Goal: Navigation & Orientation: Find specific page/section

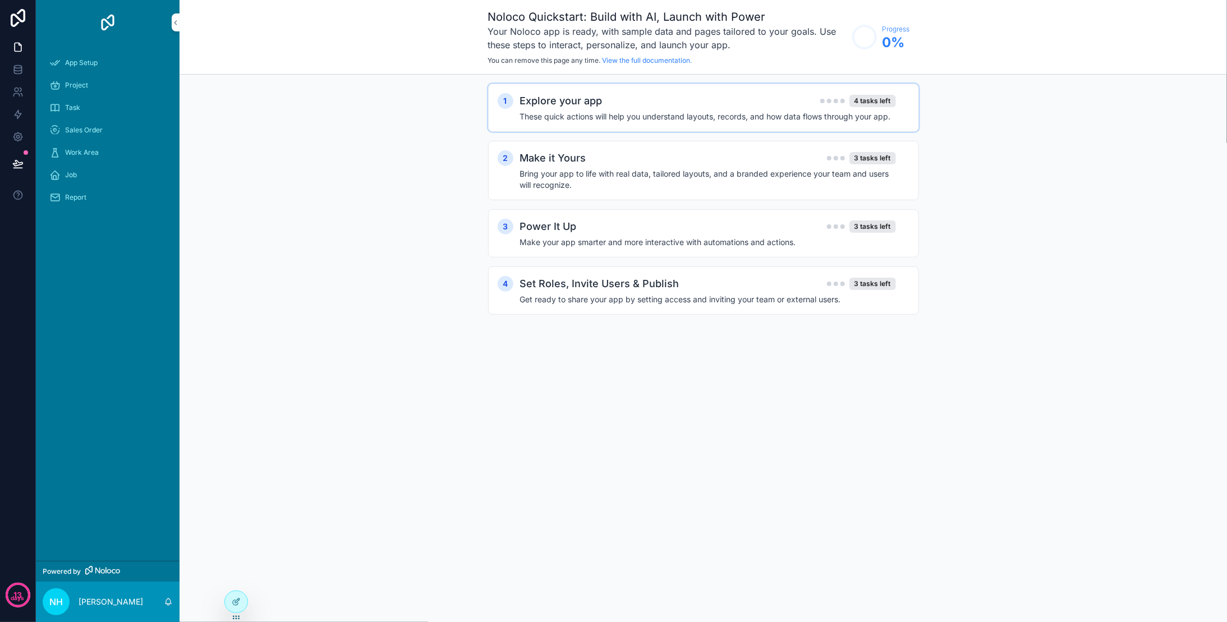
click at [763, 118] on h4 "These quick actions will help you understand layouts, records, and how data flo…" at bounding box center [708, 116] width 376 height 11
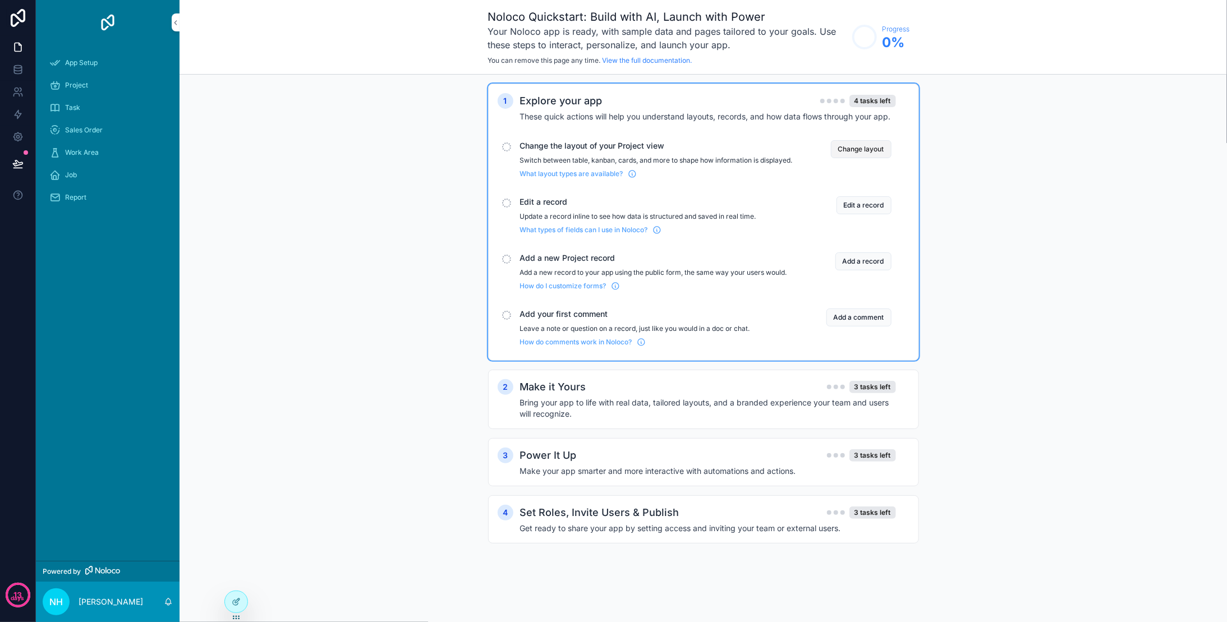
click at [837, 154] on button "Change layout" at bounding box center [861, 149] width 61 height 18
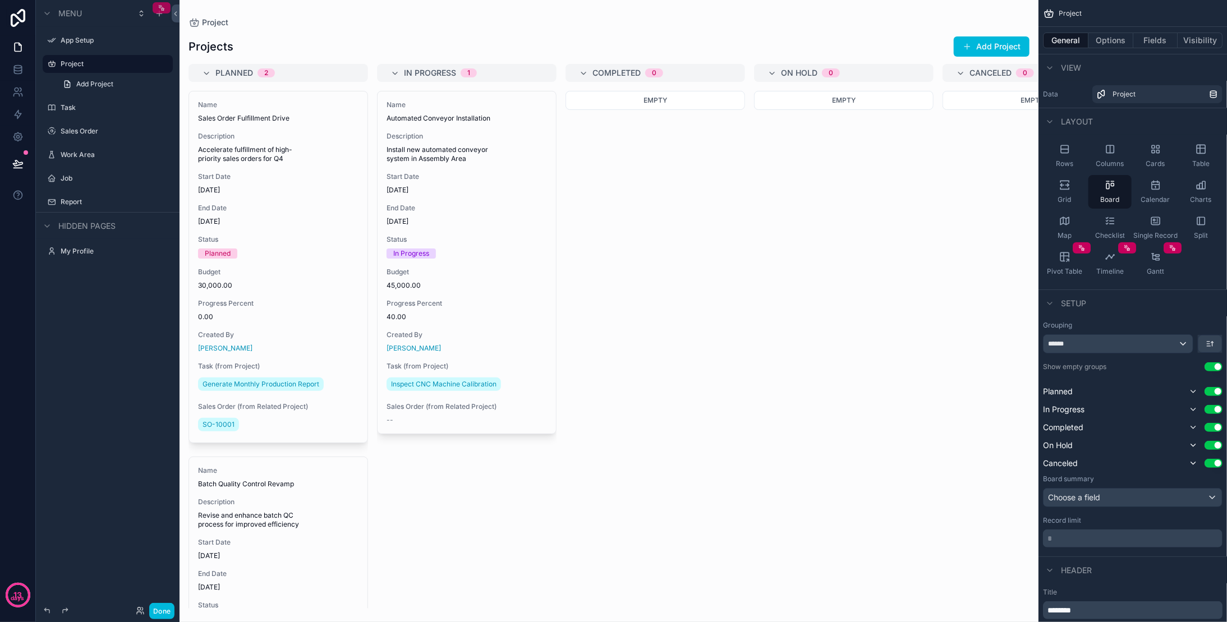
click at [154, 7] on div "scrollable content" at bounding box center [162, 7] width 18 height 11
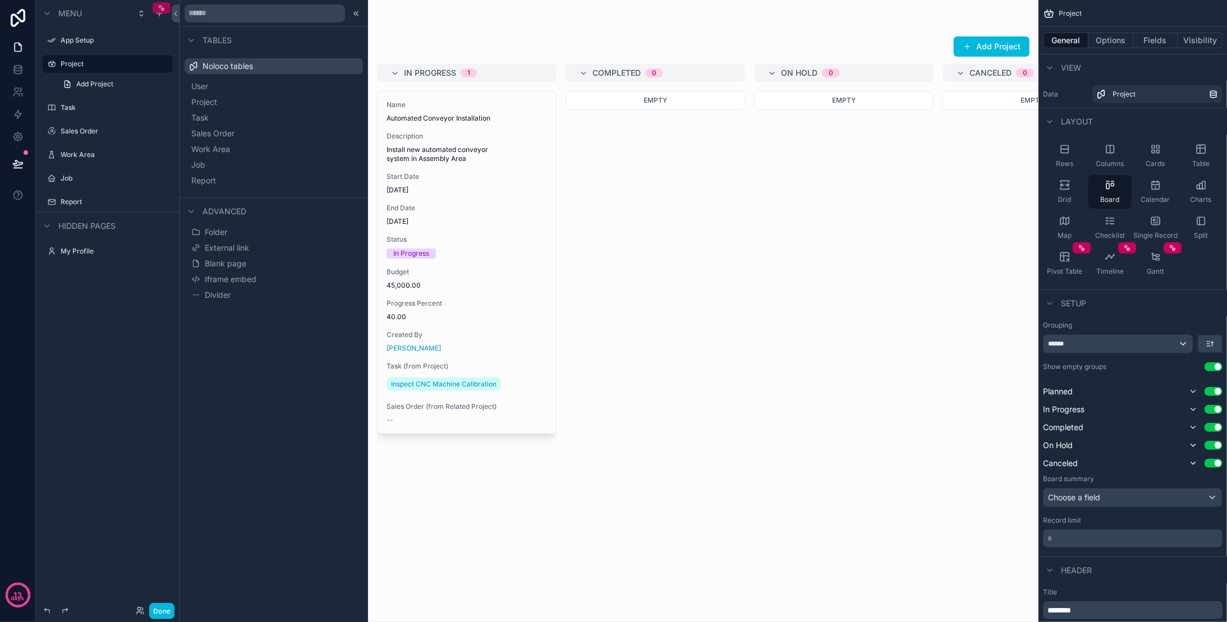
click at [167, 7] on div "scrollable content" at bounding box center [162, 7] width 18 height 11
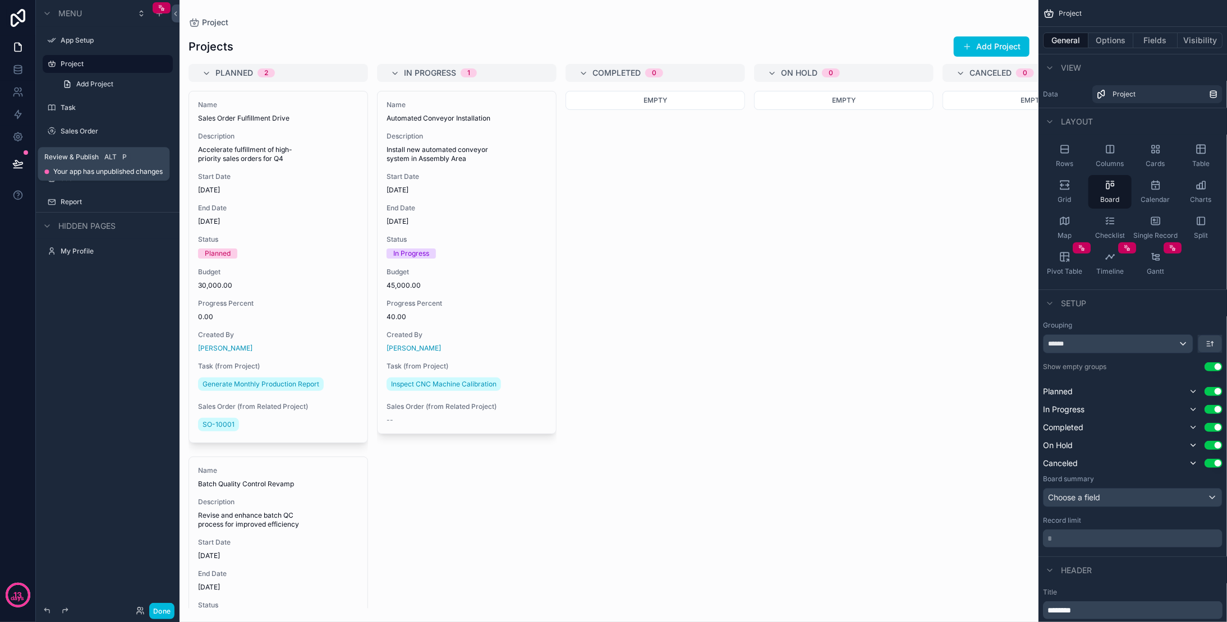
click at [27, 163] on button at bounding box center [18, 163] width 25 height 31
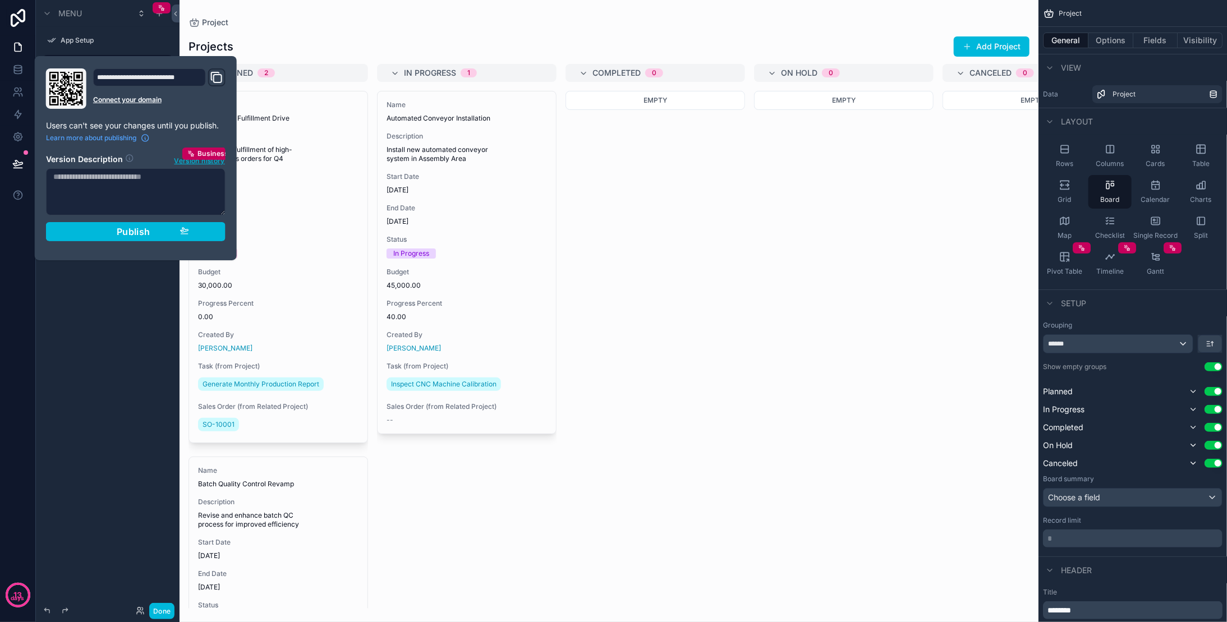
click at [322, 35] on div "scrollable content" at bounding box center [609, 311] width 859 height 622
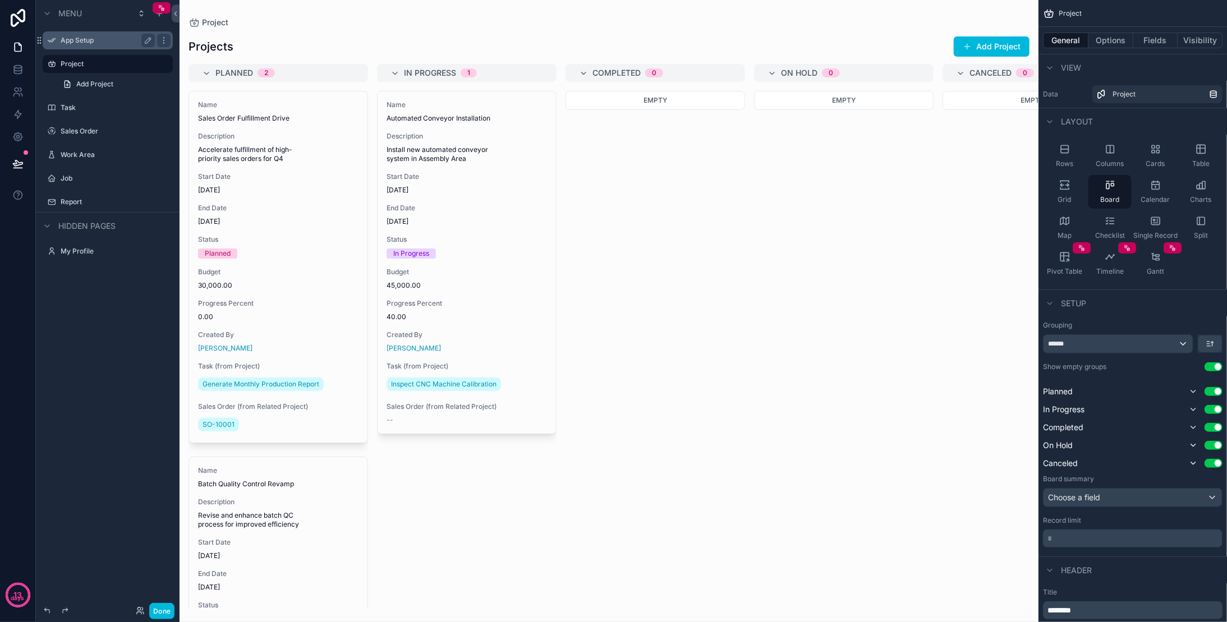
click at [86, 40] on label "App Setup" at bounding box center [106, 40] width 90 height 9
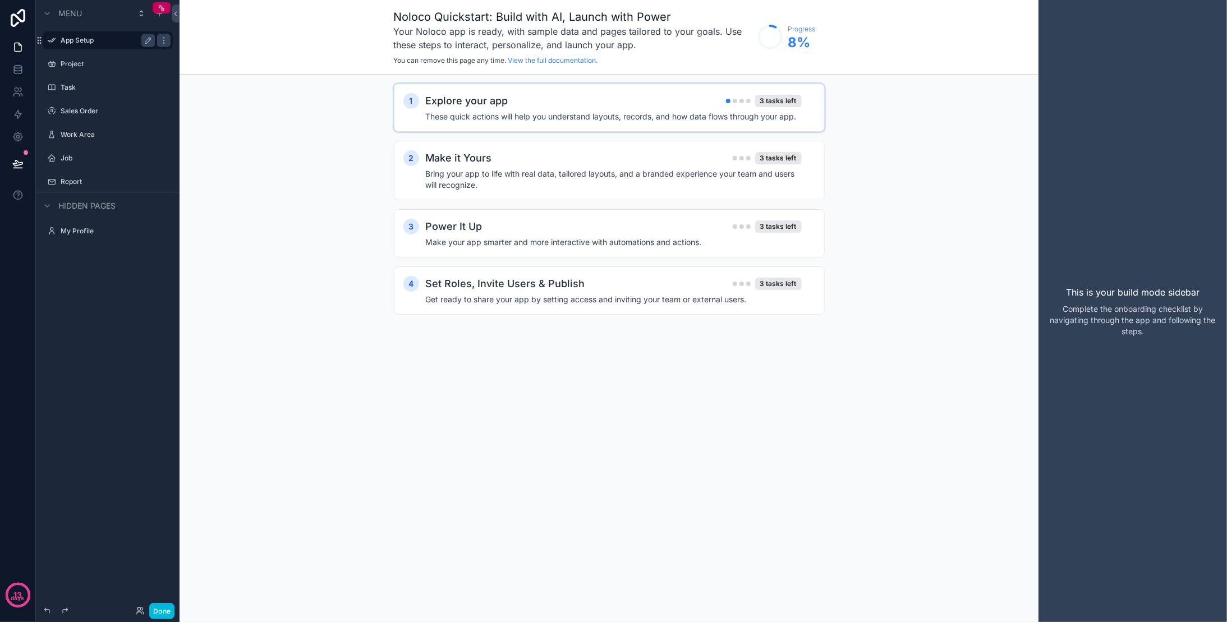
click at [435, 100] on h2 "Explore your app" at bounding box center [467, 101] width 82 height 16
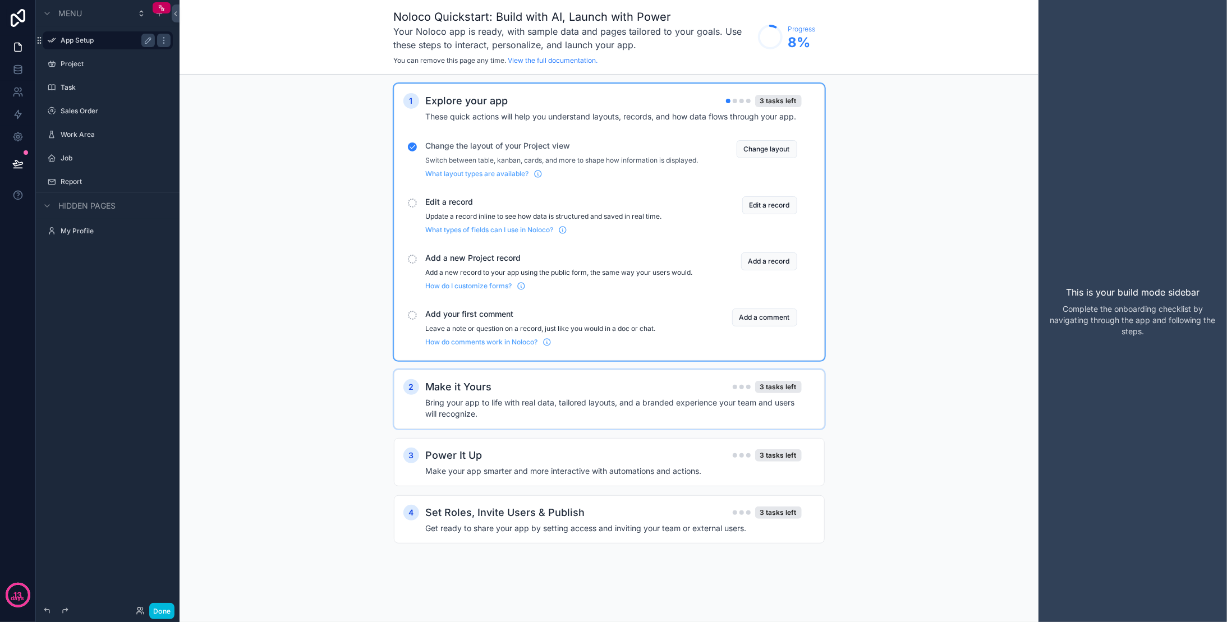
click at [642, 395] on div "Make it Yours 3 tasks left" at bounding box center [614, 387] width 376 height 16
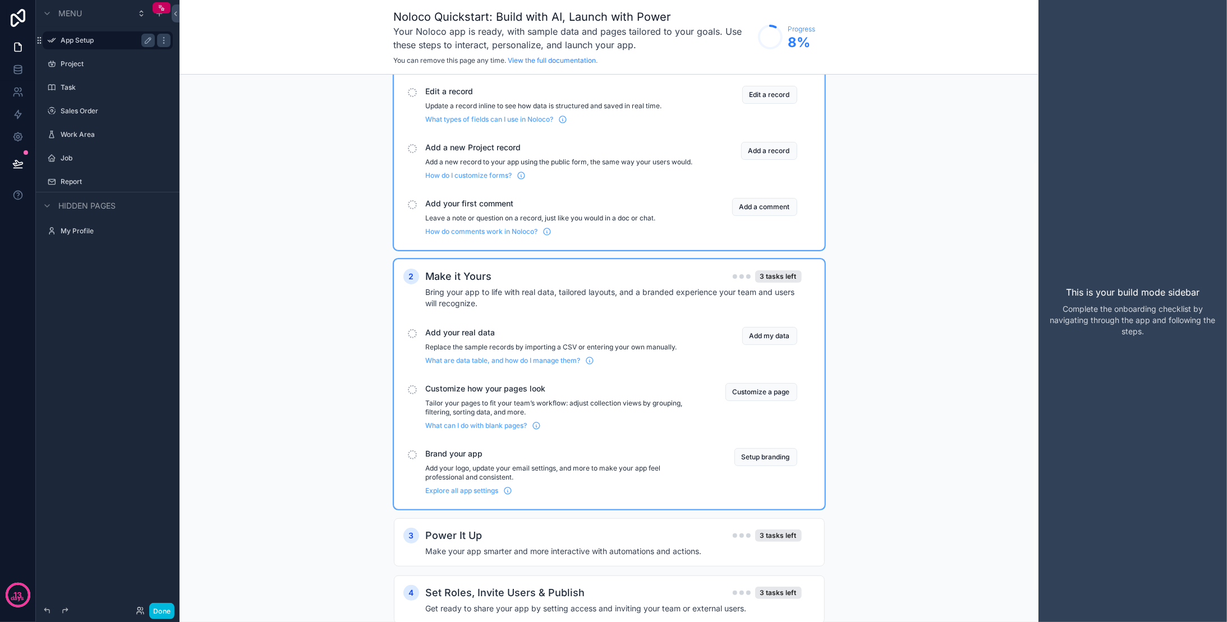
scroll to position [112, 0]
click at [758, 344] on button "Add my data" at bounding box center [769, 335] width 55 height 18
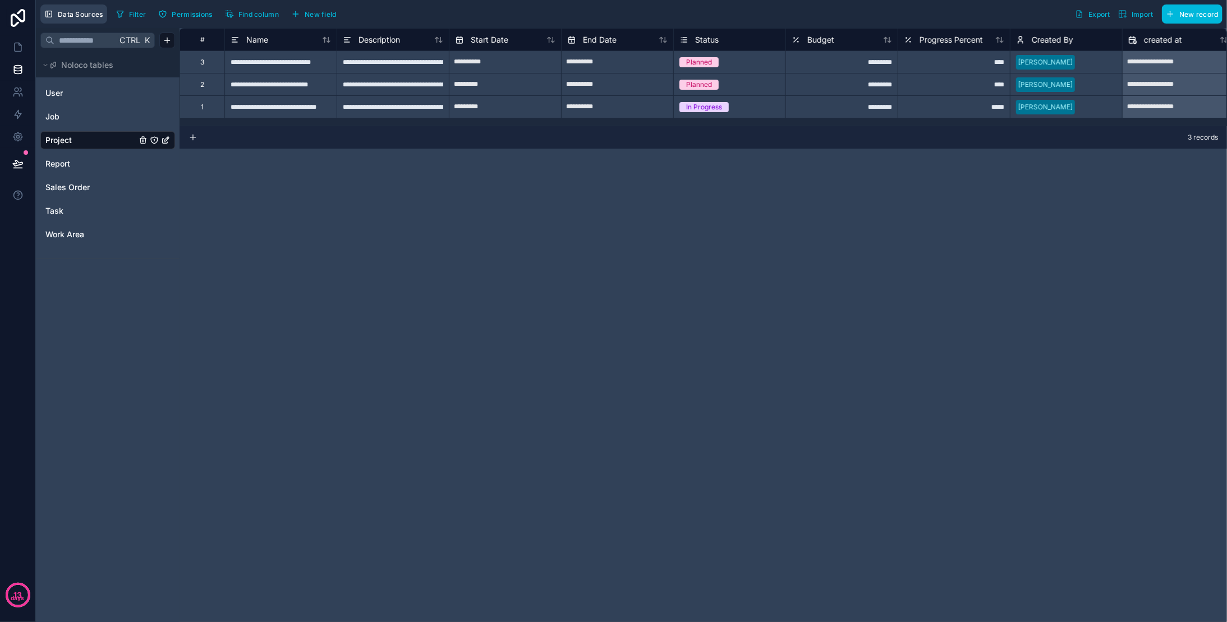
click at [86, 10] on span "Data Sources" at bounding box center [80, 14] width 45 height 8
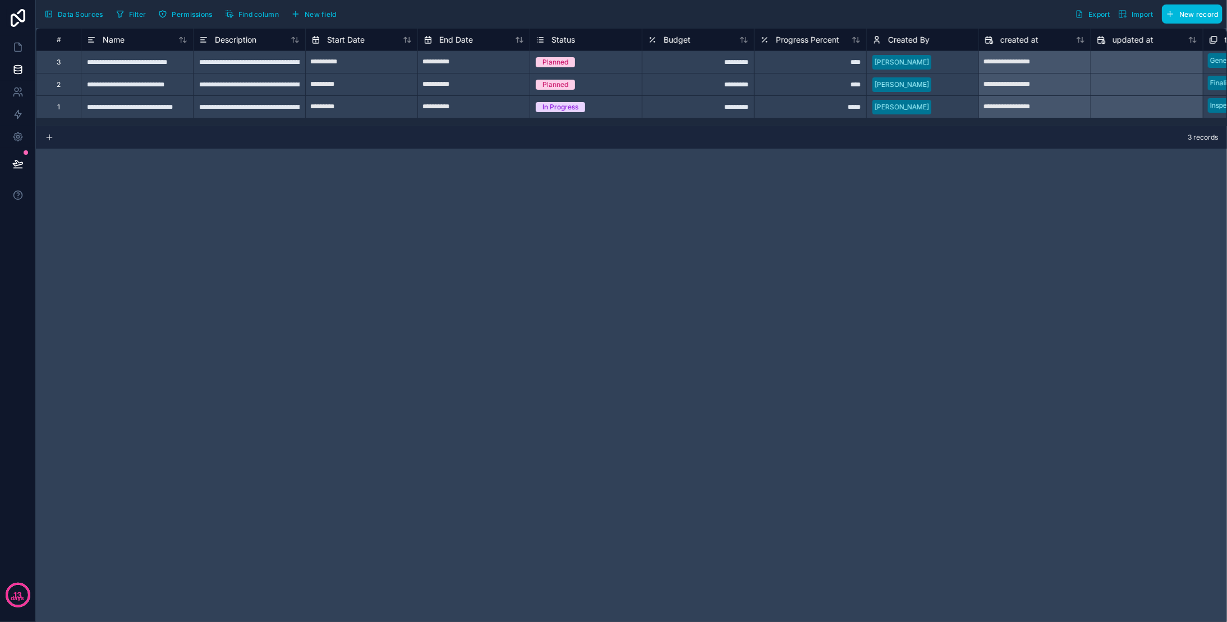
click at [86, 10] on span "Data Sources" at bounding box center [80, 14] width 45 height 8
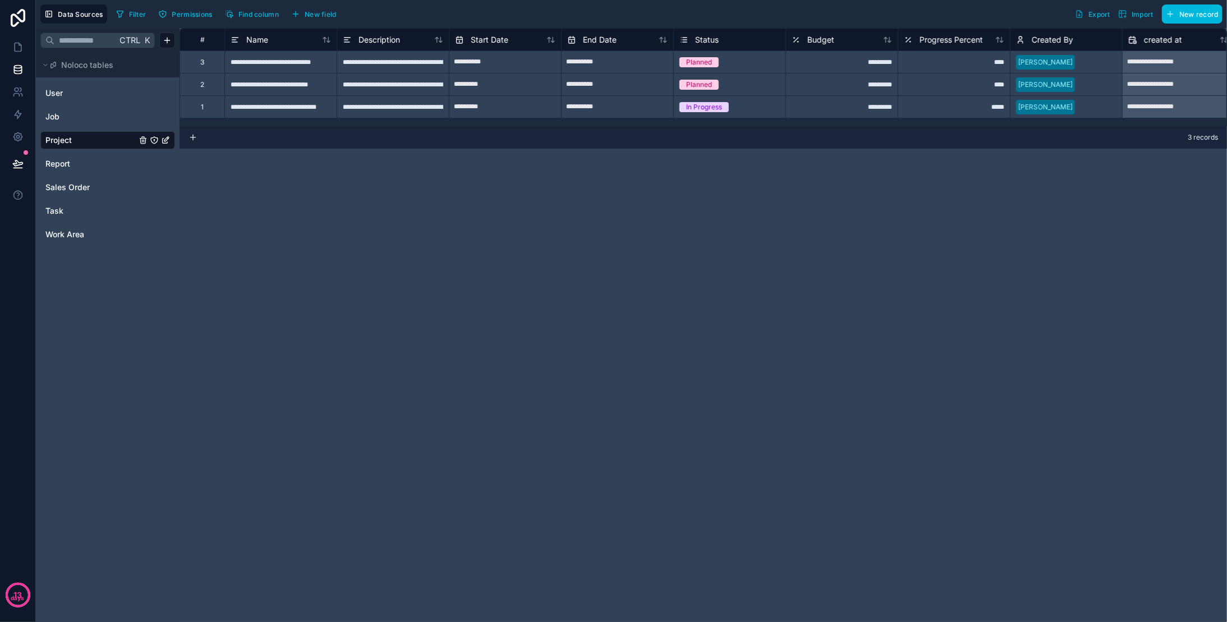
click at [164, 139] on icon "Project" at bounding box center [165, 140] width 9 height 9
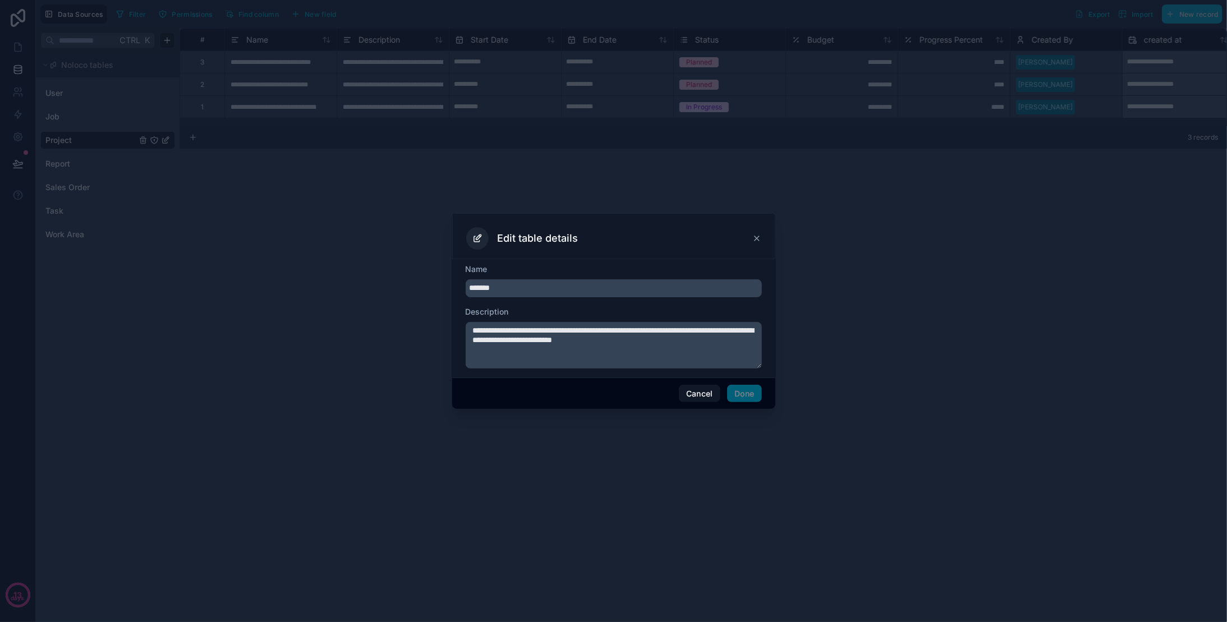
click at [757, 240] on icon at bounding box center [756, 238] width 9 height 9
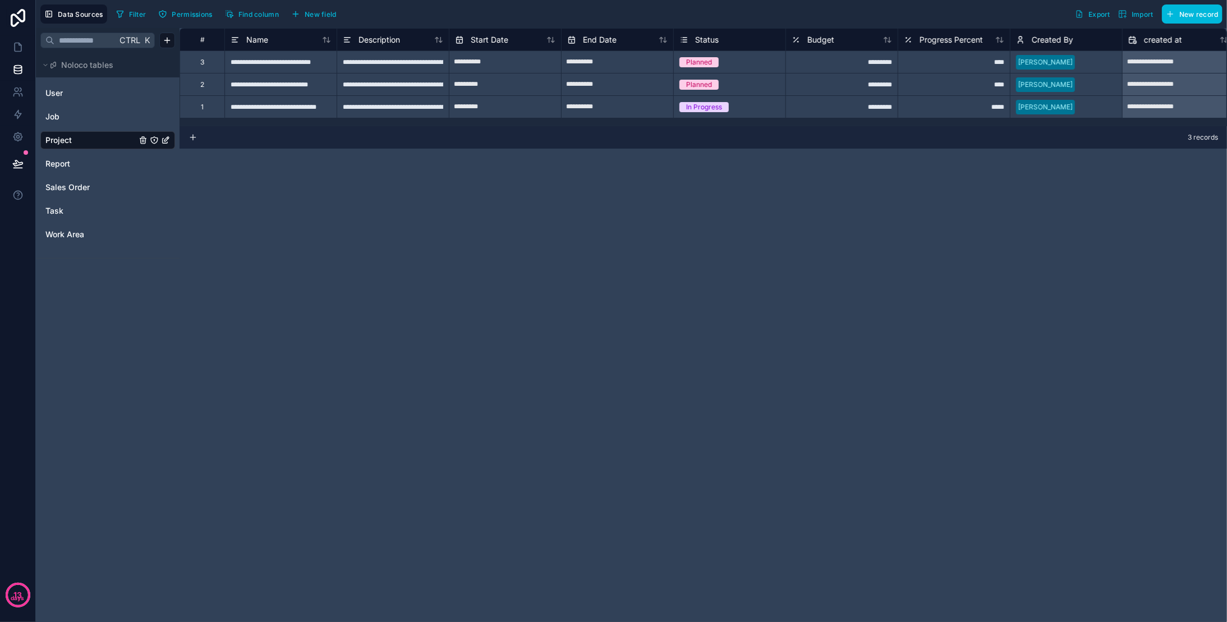
click at [153, 138] on icon "Project" at bounding box center [154, 140] width 9 height 9
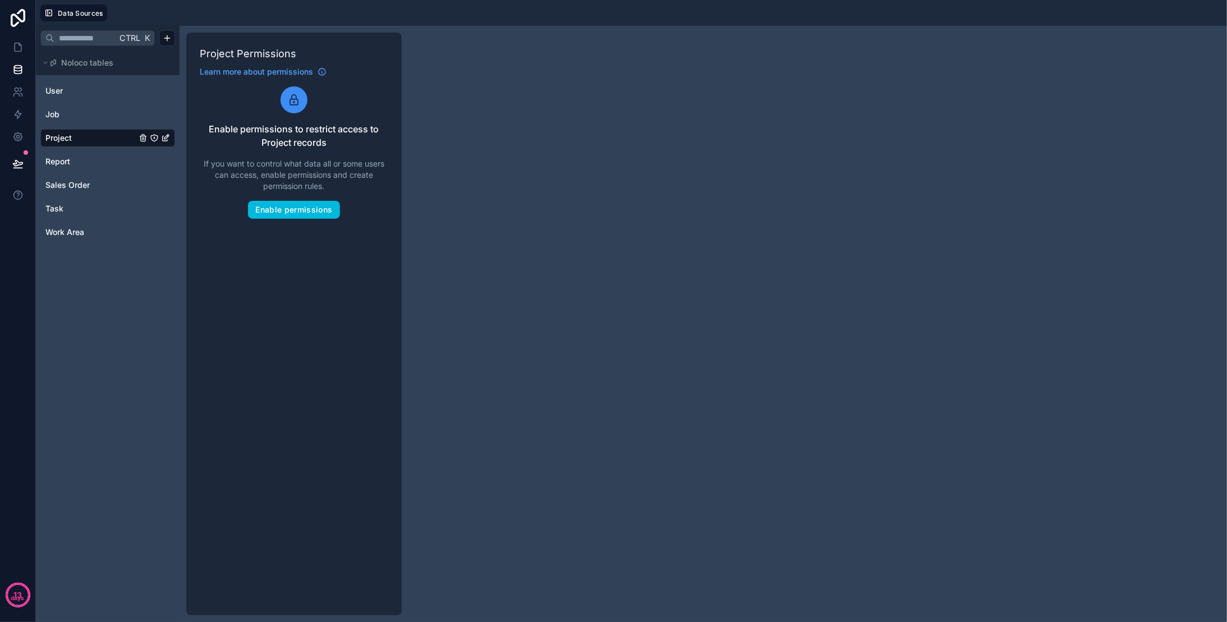
click at [153, 138] on icon "Project" at bounding box center [154, 138] width 9 height 9
click at [452, 107] on div "Ctrl K Noloco tables User Job Project Report Sales Order Task Work Area Project…" at bounding box center [631, 324] width 1191 height 596
click at [95, 135] on link "Project" at bounding box center [90, 137] width 91 height 11
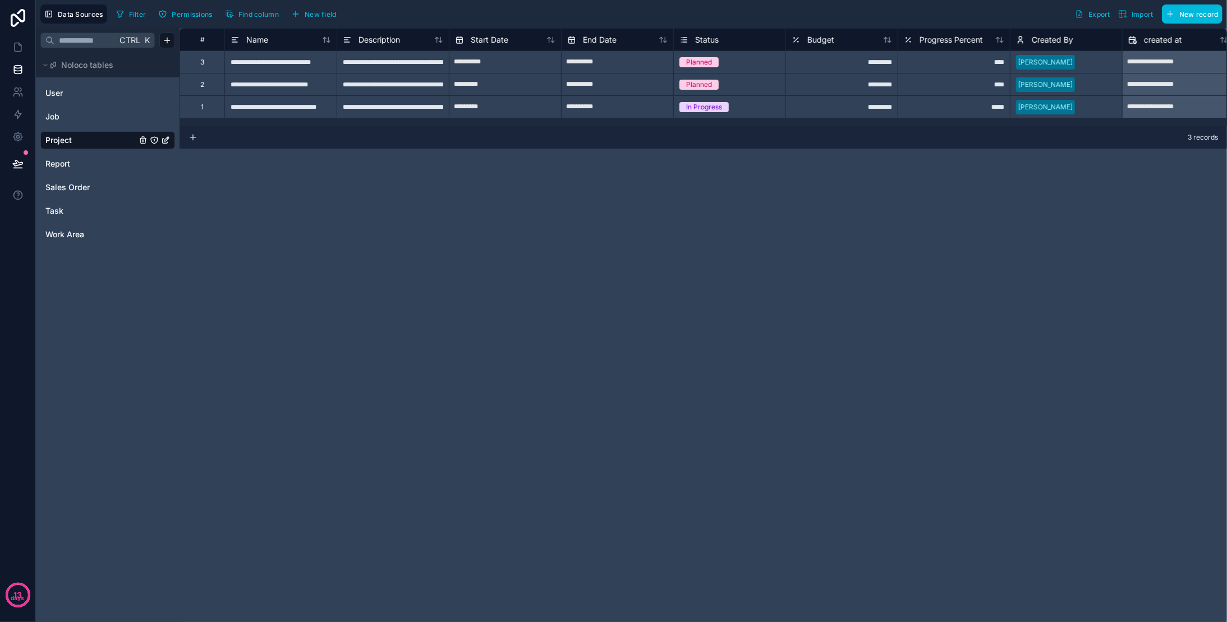
click at [84, 40] on input "text" at bounding box center [85, 40] width 62 height 20
click at [163, 39] on html "**********" at bounding box center [613, 311] width 1227 height 622
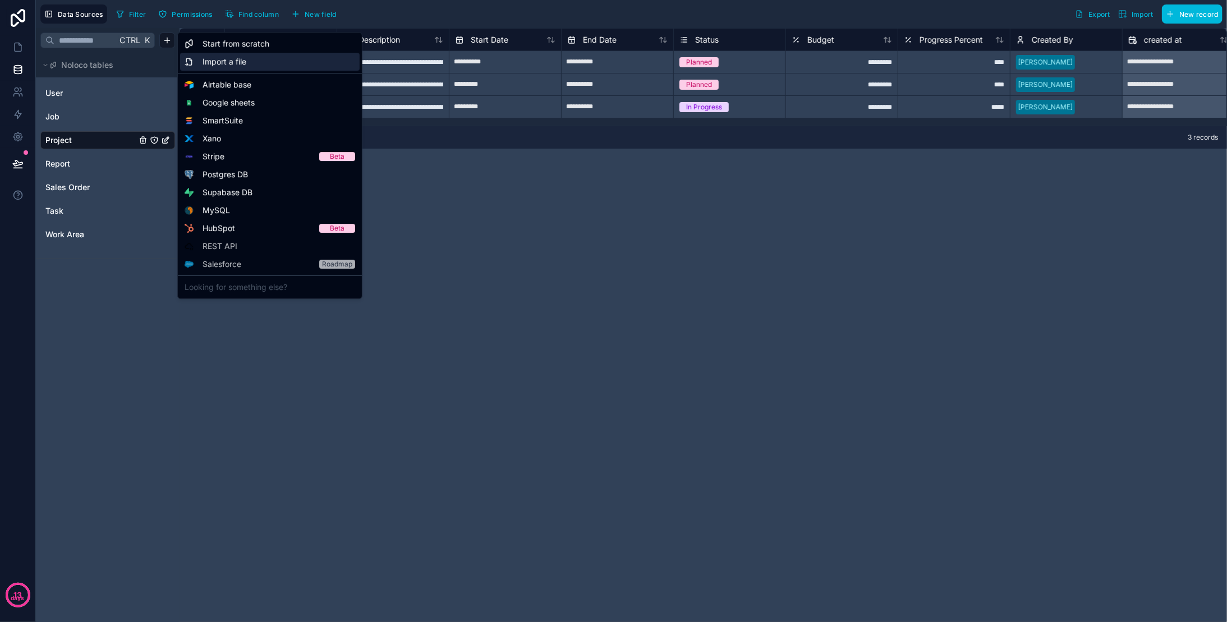
click at [261, 65] on div "Import a file" at bounding box center [270, 62] width 180 height 18
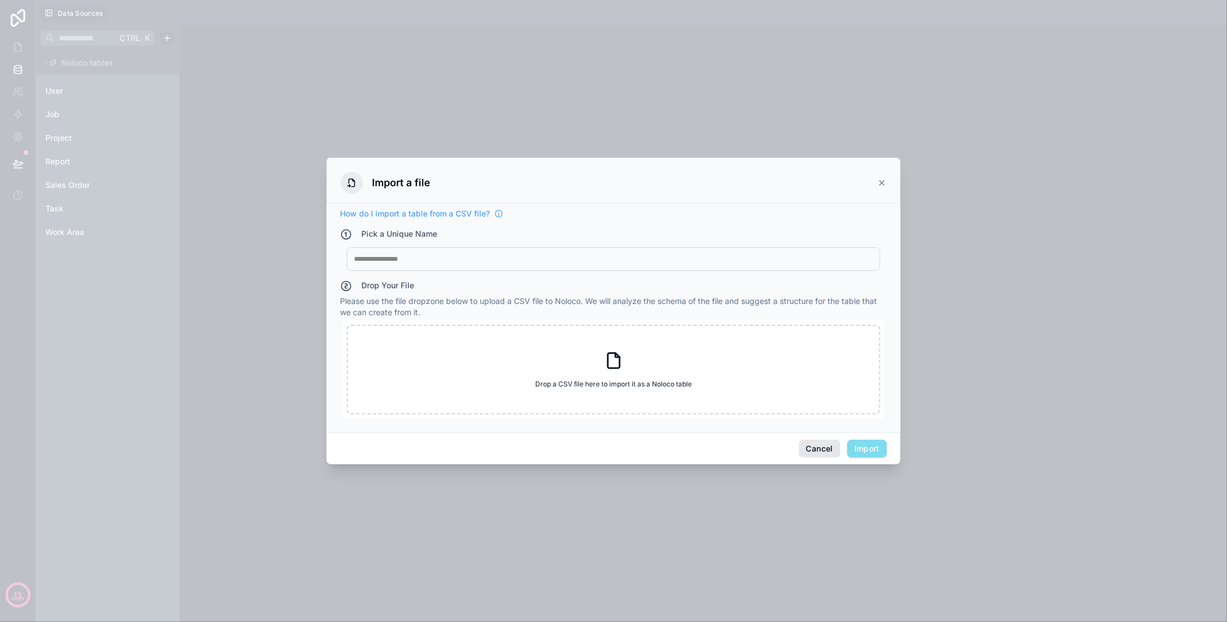
click at [819, 448] on button "Cancel" at bounding box center [820, 449] width 42 height 18
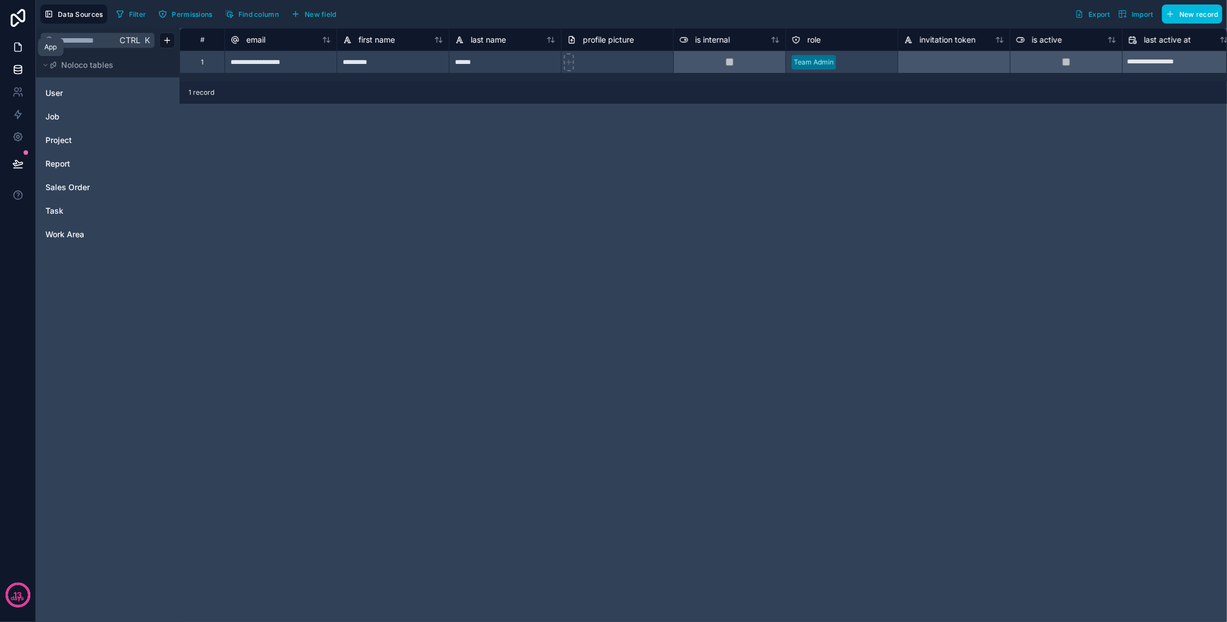
click at [21, 52] on icon at bounding box center [17, 47] width 11 height 11
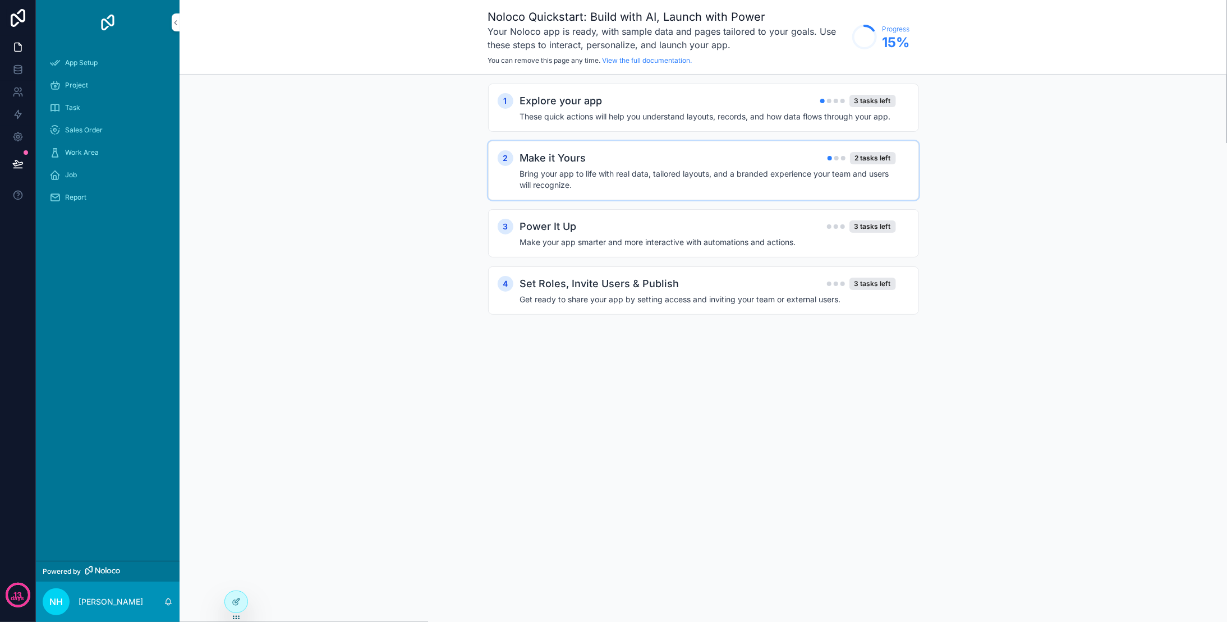
click at [618, 181] on h4 "Bring your app to life with real data, tailored layouts, and a branded experien…" at bounding box center [708, 179] width 376 height 22
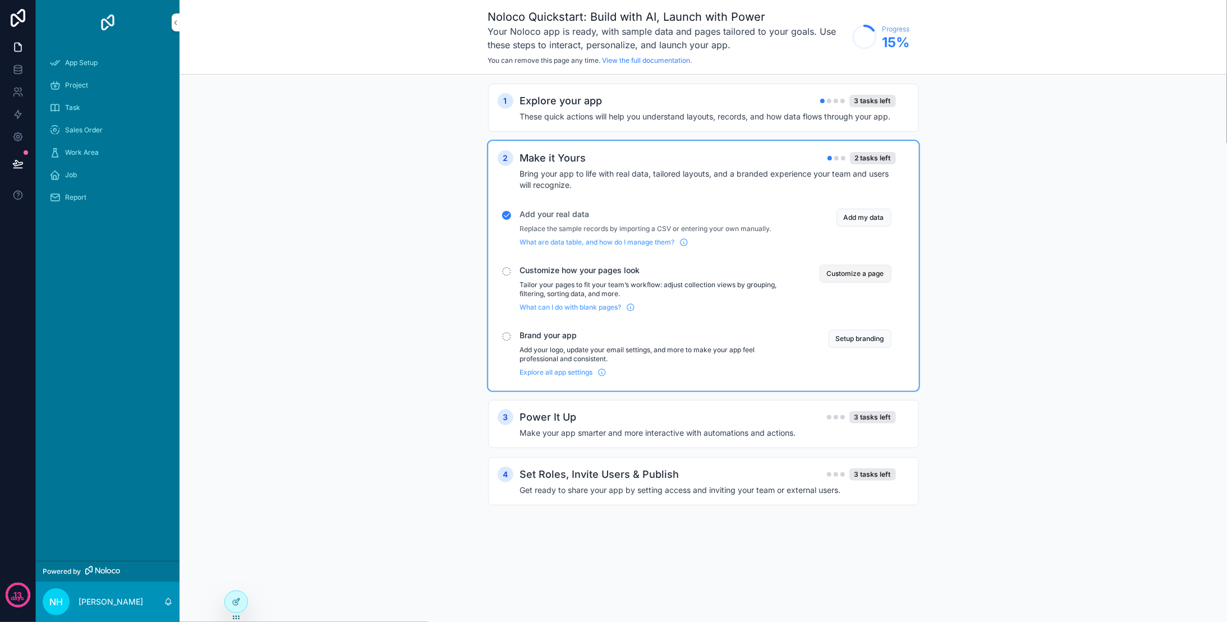
click at [824, 273] on button "Customize a page" at bounding box center [856, 274] width 72 height 18
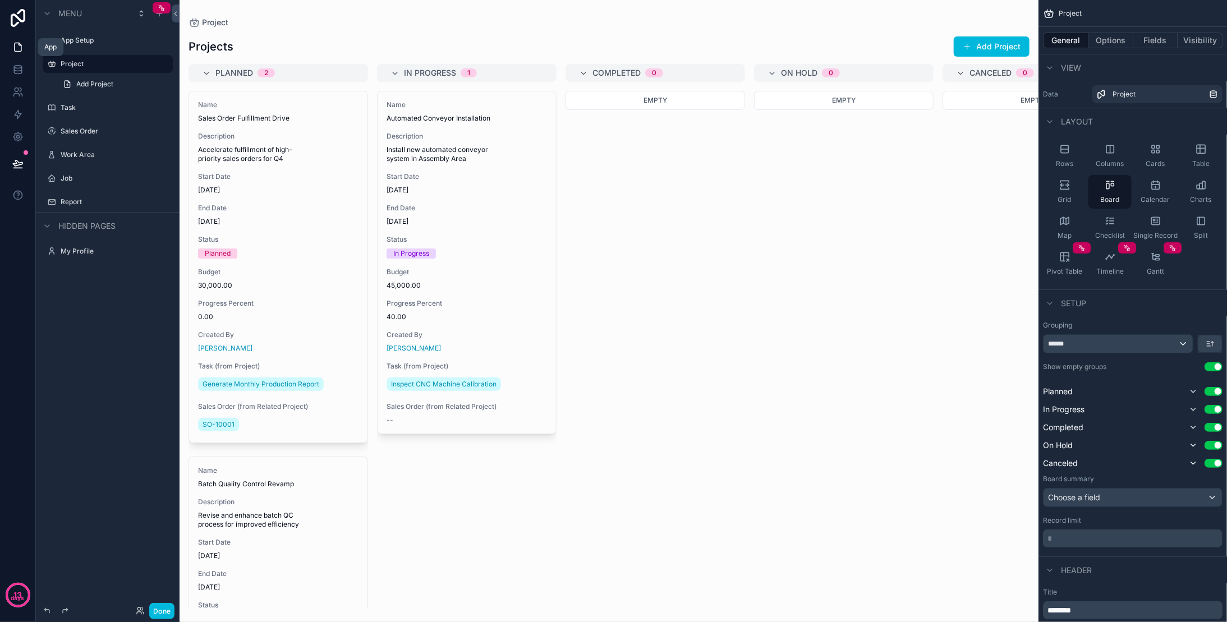
click at [12, 45] on icon at bounding box center [17, 47] width 11 height 11
click at [90, 42] on label "App Setup" at bounding box center [106, 40] width 90 height 9
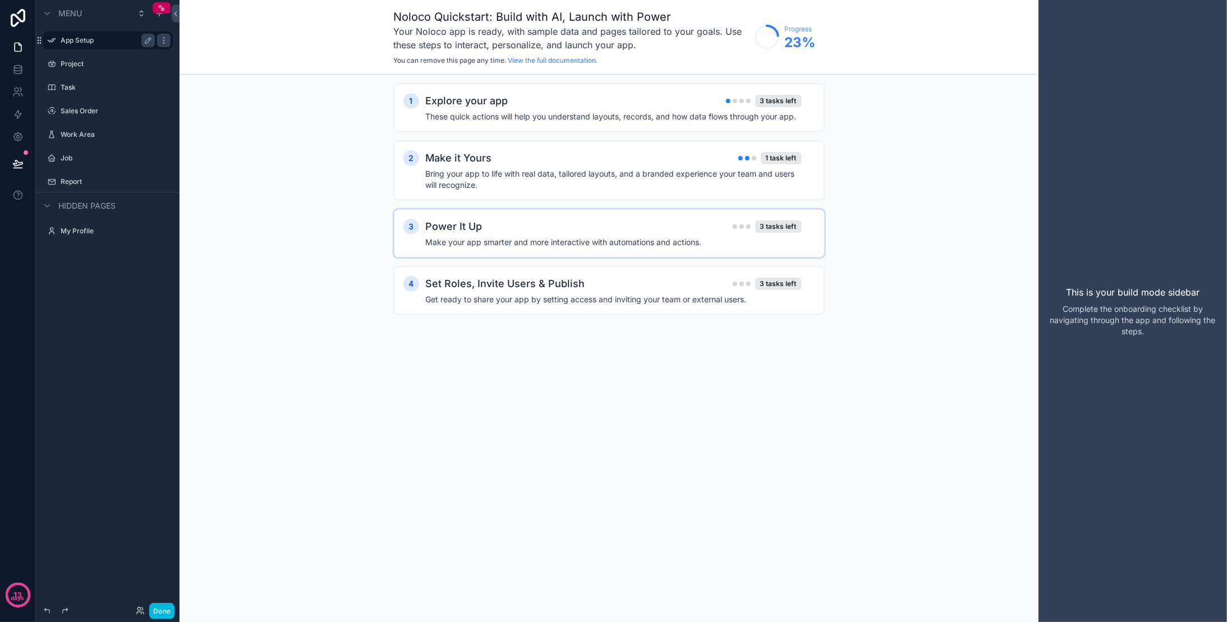
click at [649, 251] on div "3 Power It Up 3 tasks left Make your app smarter and more interactive with auto…" at bounding box center [609, 233] width 431 height 48
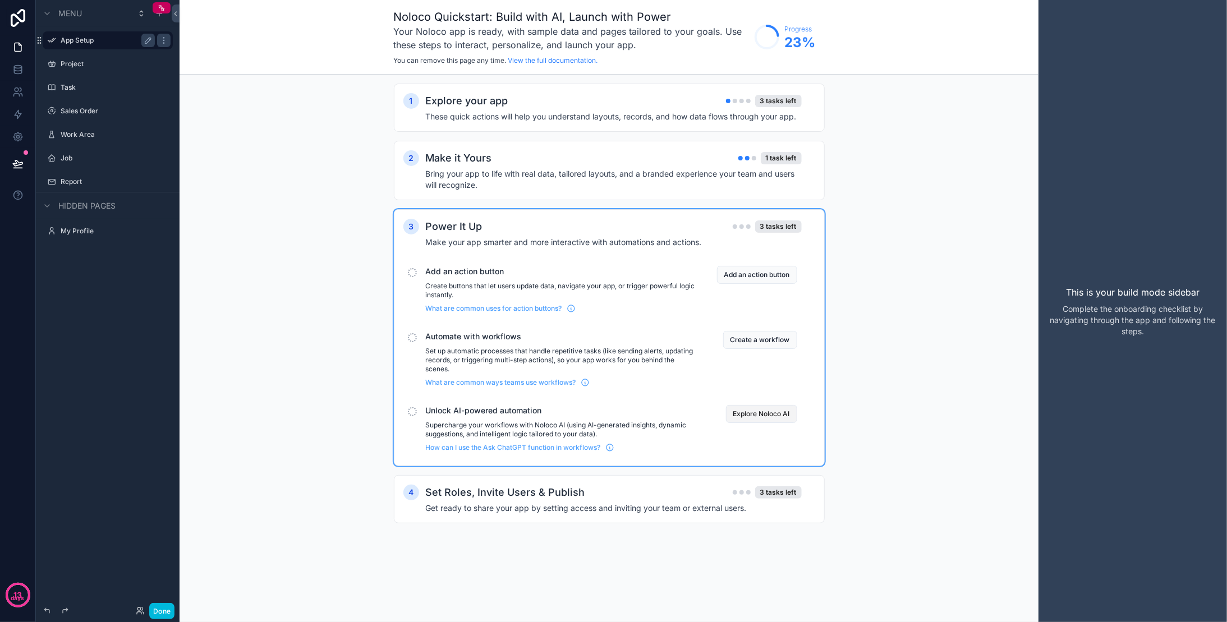
click at [745, 406] on button "Explore Noloco AI" at bounding box center [761, 414] width 71 height 18
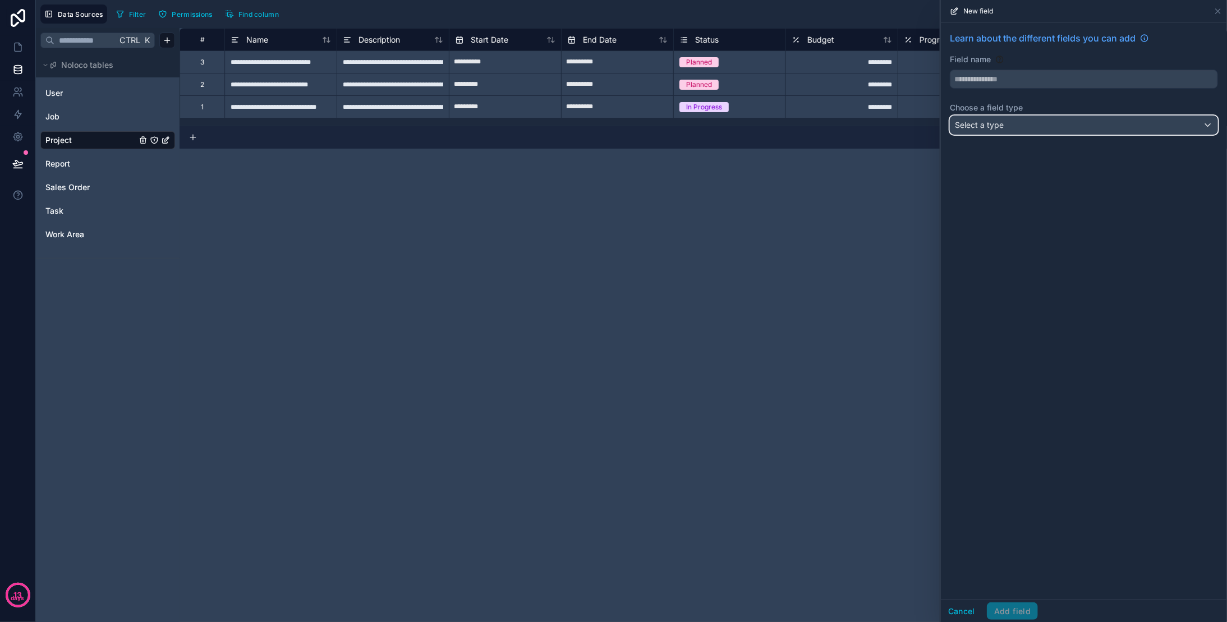
click at [1008, 125] on div "Select a type" at bounding box center [1083, 125] width 267 height 18
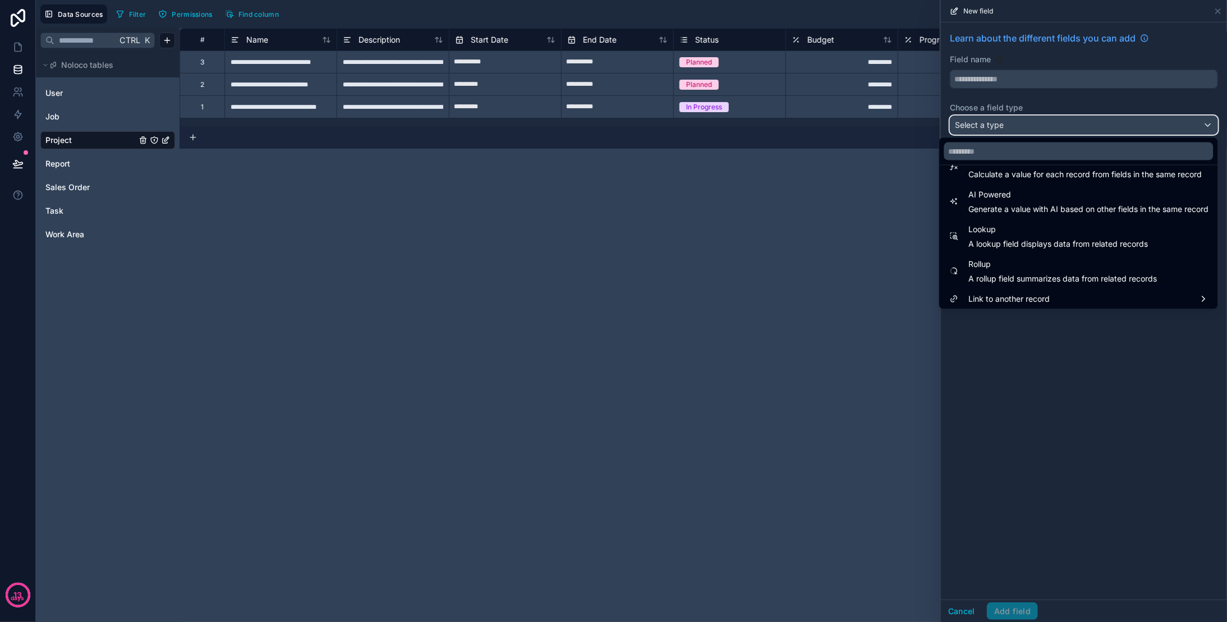
scroll to position [325, 0]
click at [841, 260] on div "**********" at bounding box center [704, 325] width 1048 height 594
click at [1218, 8] on div at bounding box center [1084, 311] width 286 height 622
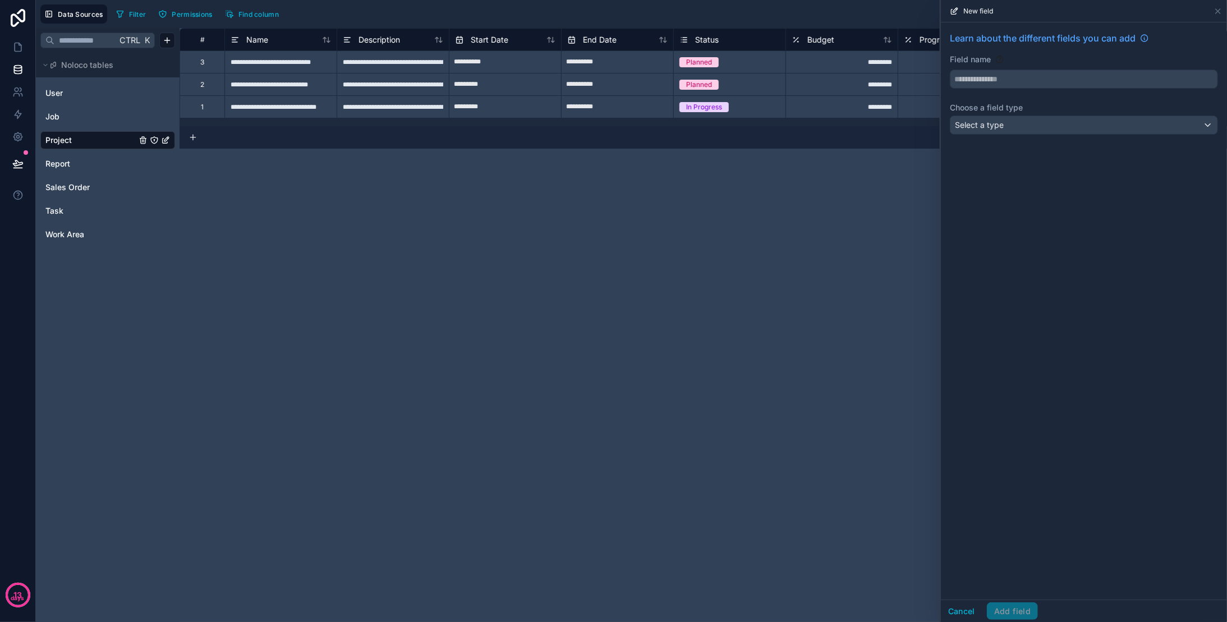
click at [305, 278] on div "**********" at bounding box center [704, 325] width 1048 height 594
click at [23, 159] on icon at bounding box center [17, 163] width 11 height 11
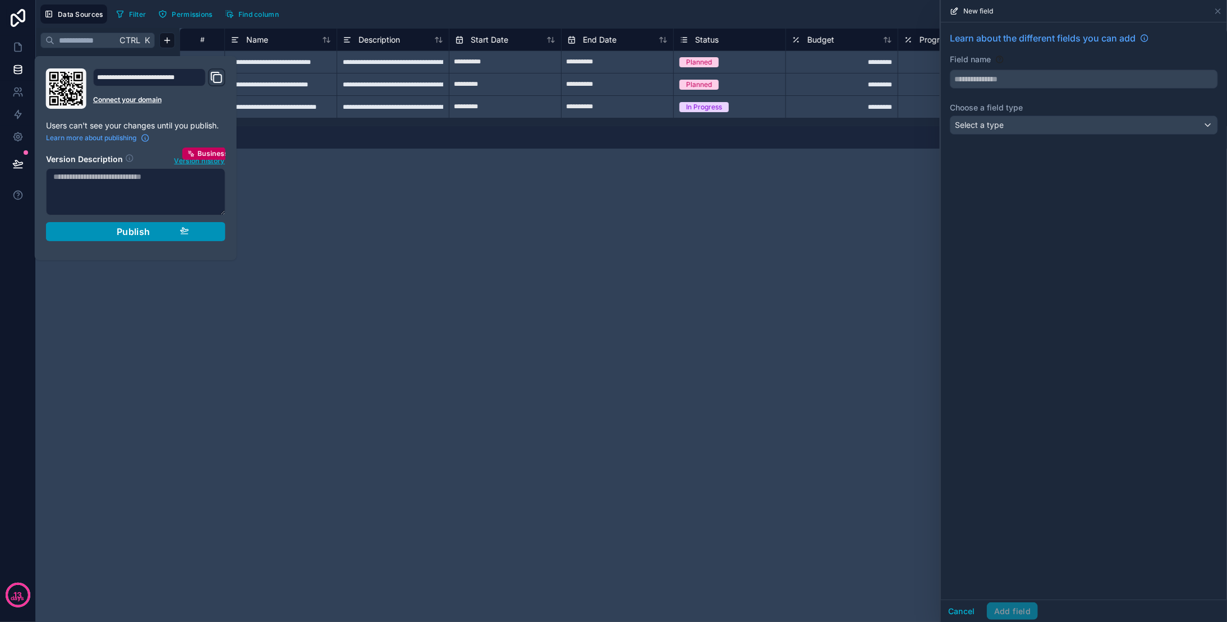
click at [101, 223] on button "Publish" at bounding box center [136, 231] width 180 height 19
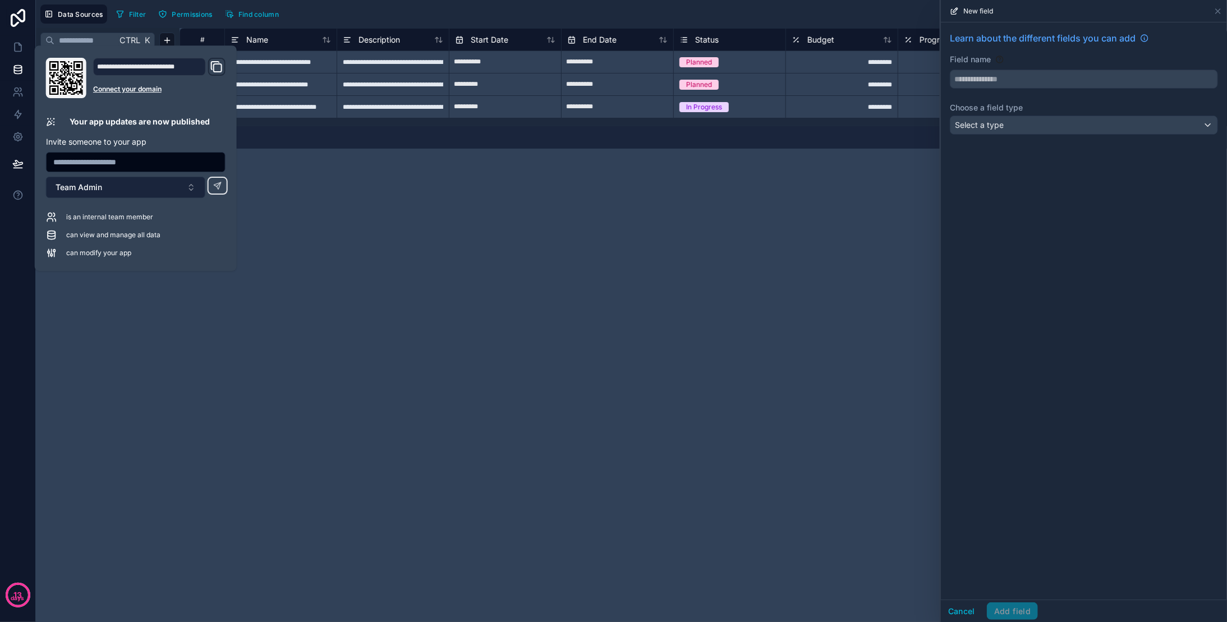
click at [148, 185] on button "Team Admin" at bounding box center [125, 187] width 159 height 21
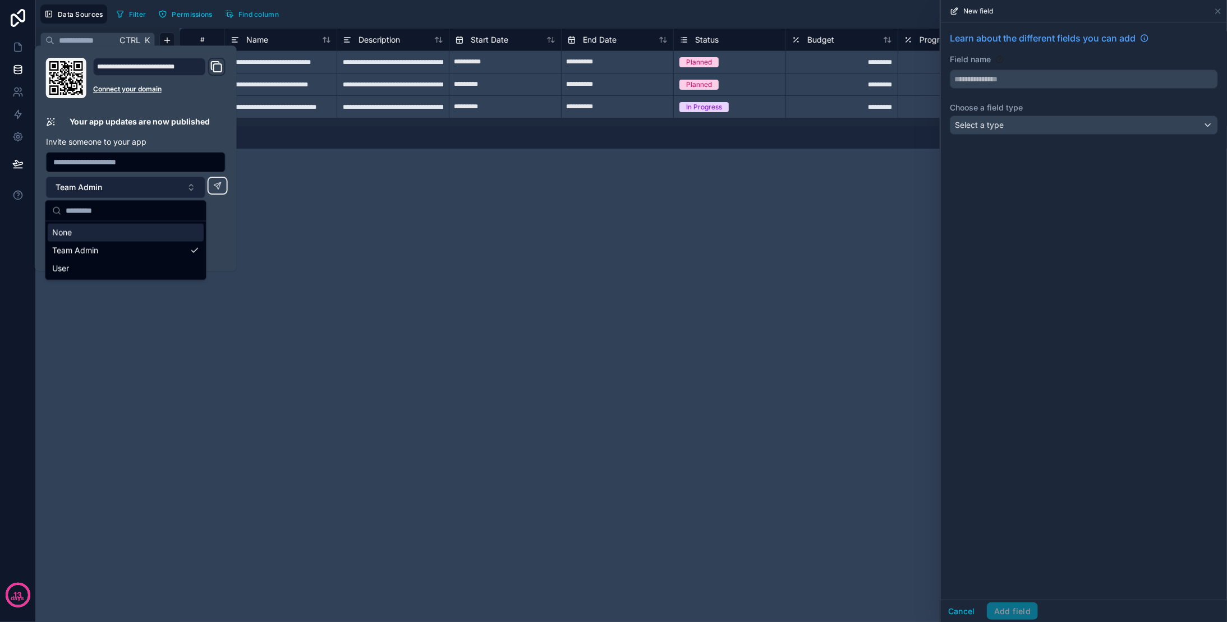
click at [148, 185] on button "Team Admin" at bounding box center [125, 187] width 159 height 21
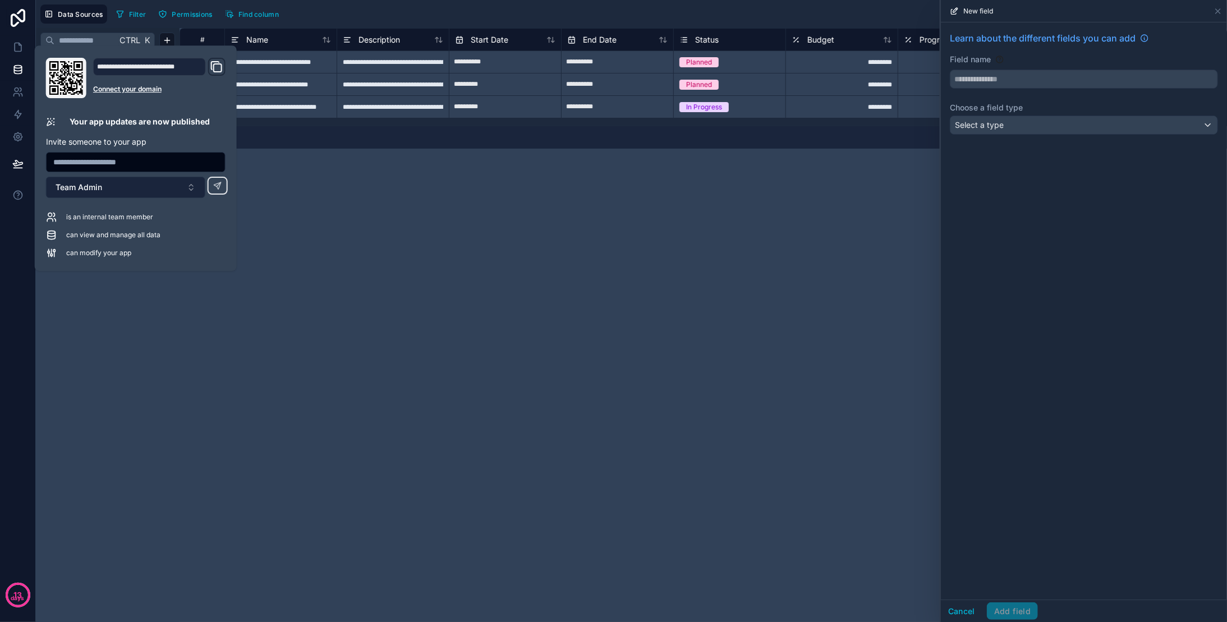
click at [148, 185] on button "Team Admin" at bounding box center [125, 187] width 159 height 21
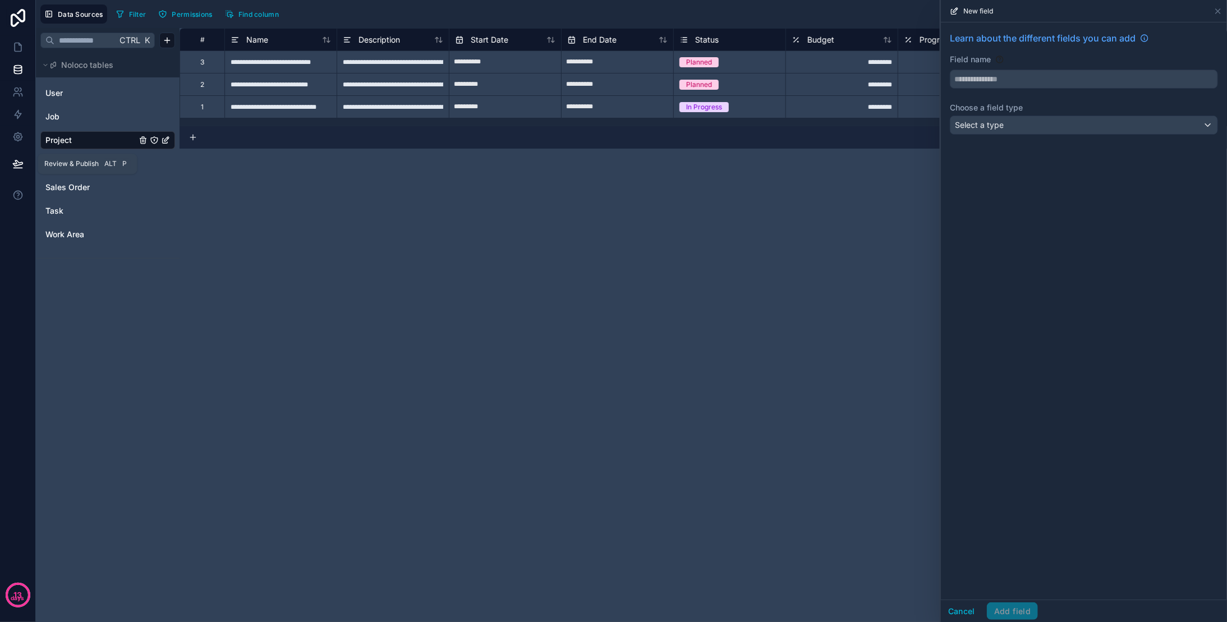
click at [19, 163] on icon at bounding box center [18, 163] width 10 height 6
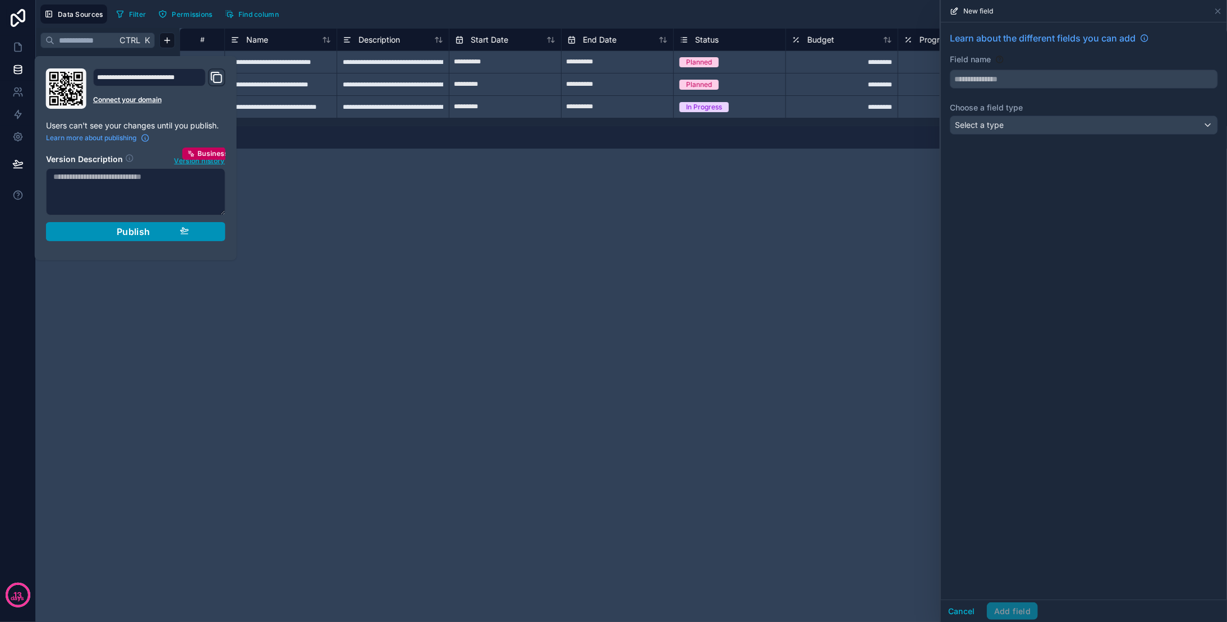
click at [192, 228] on button "Publish" at bounding box center [136, 231] width 180 height 19
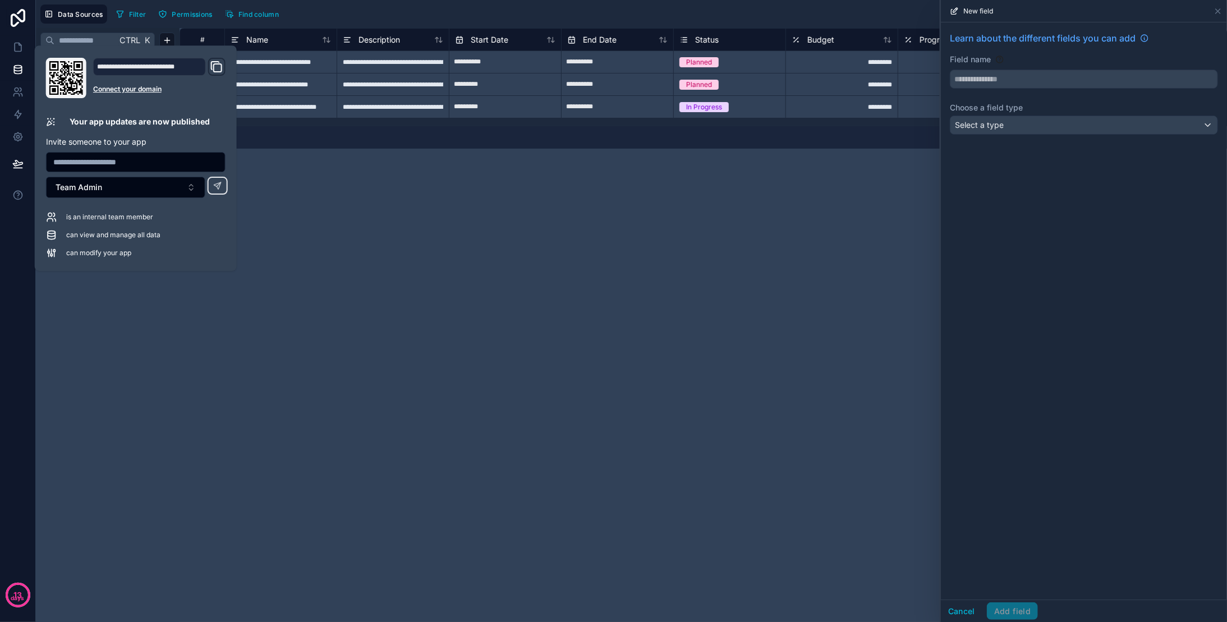
click at [385, 213] on div "**********" at bounding box center [704, 325] width 1048 height 594
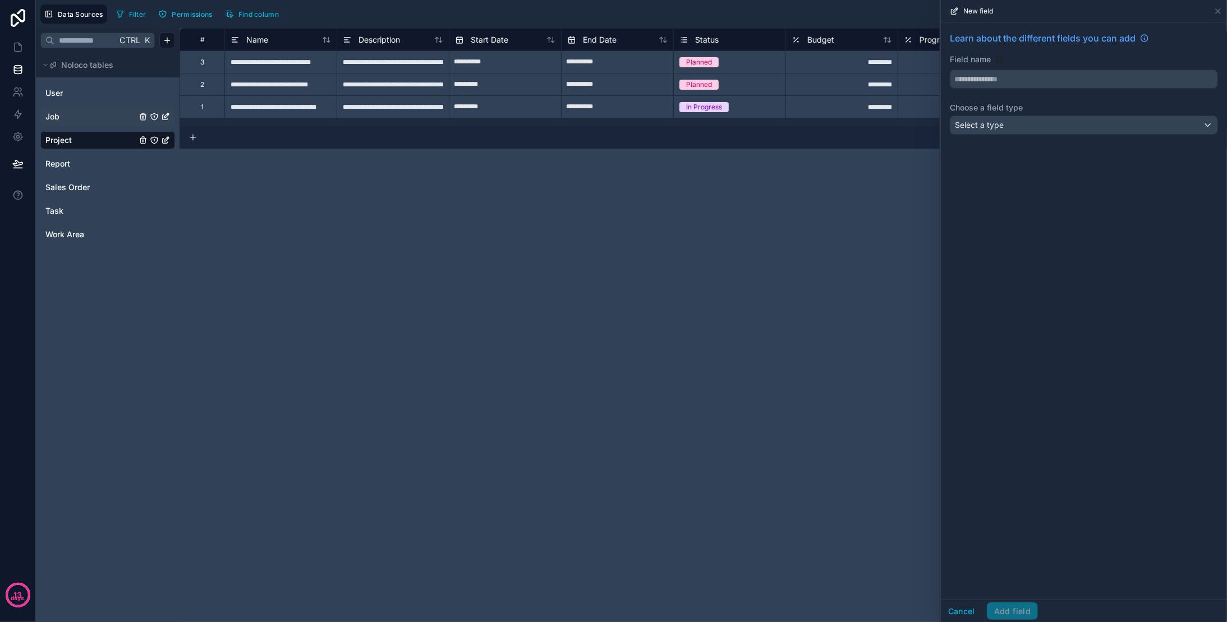
click at [67, 109] on div "Job" at bounding box center [107, 117] width 135 height 18
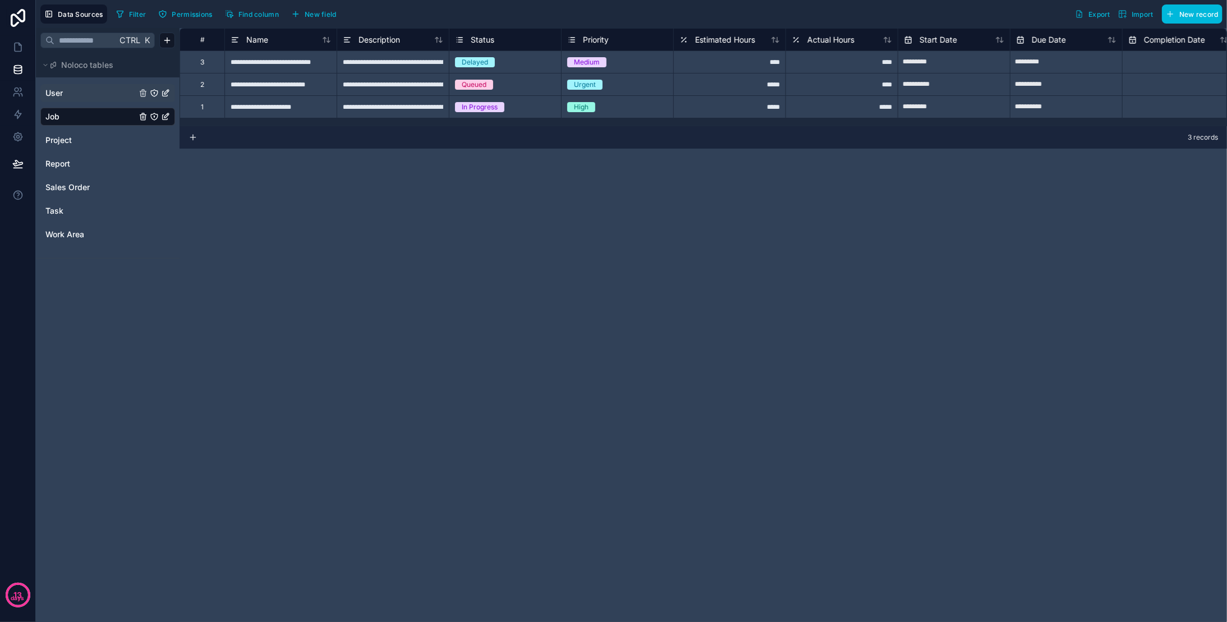
click at [67, 93] on link "User" at bounding box center [90, 93] width 91 height 11
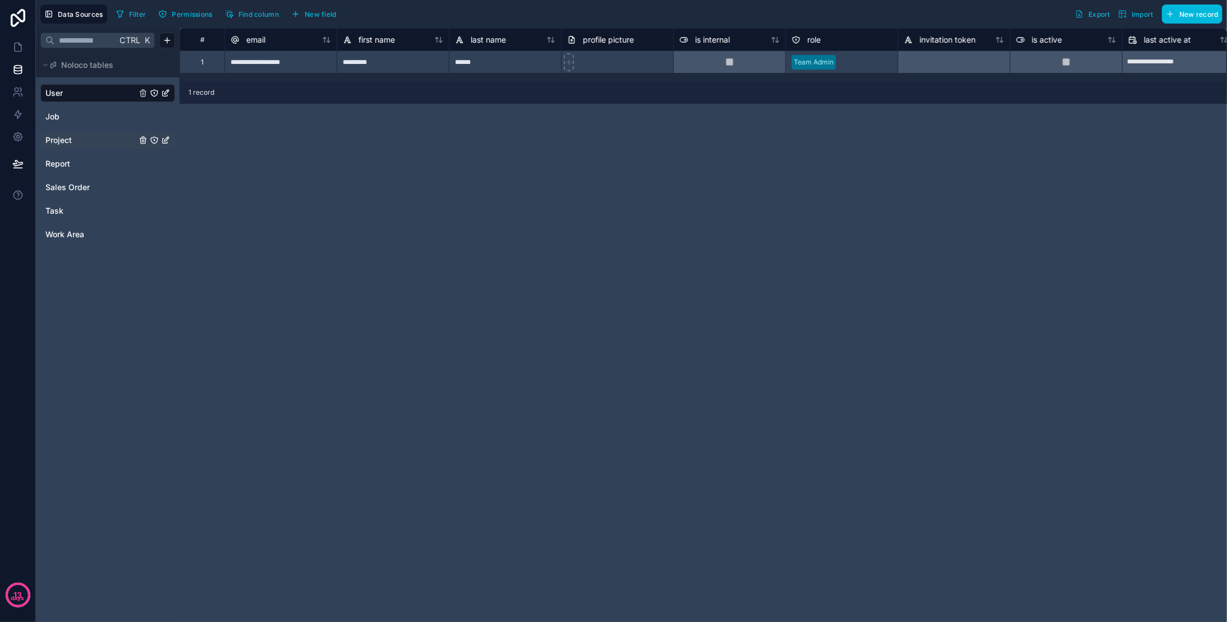
click at [72, 140] on link "Project" at bounding box center [90, 140] width 91 height 11
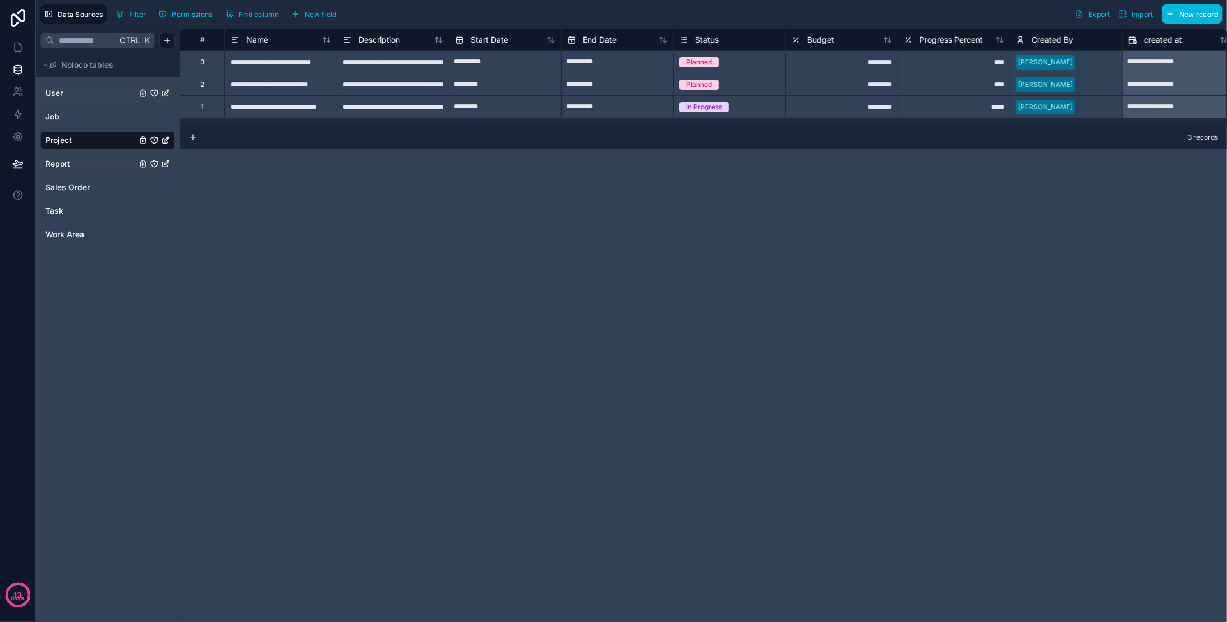
click at [74, 167] on link "Report" at bounding box center [90, 163] width 91 height 11
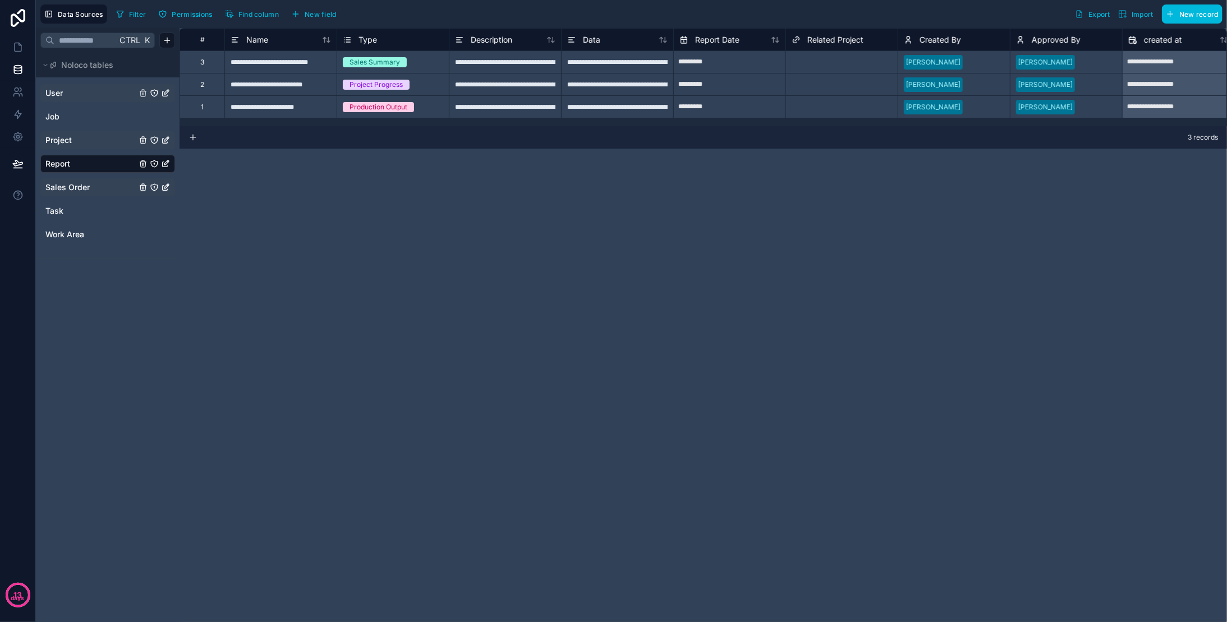
click at [75, 185] on span "Sales Order" at bounding box center [67, 187] width 44 height 11
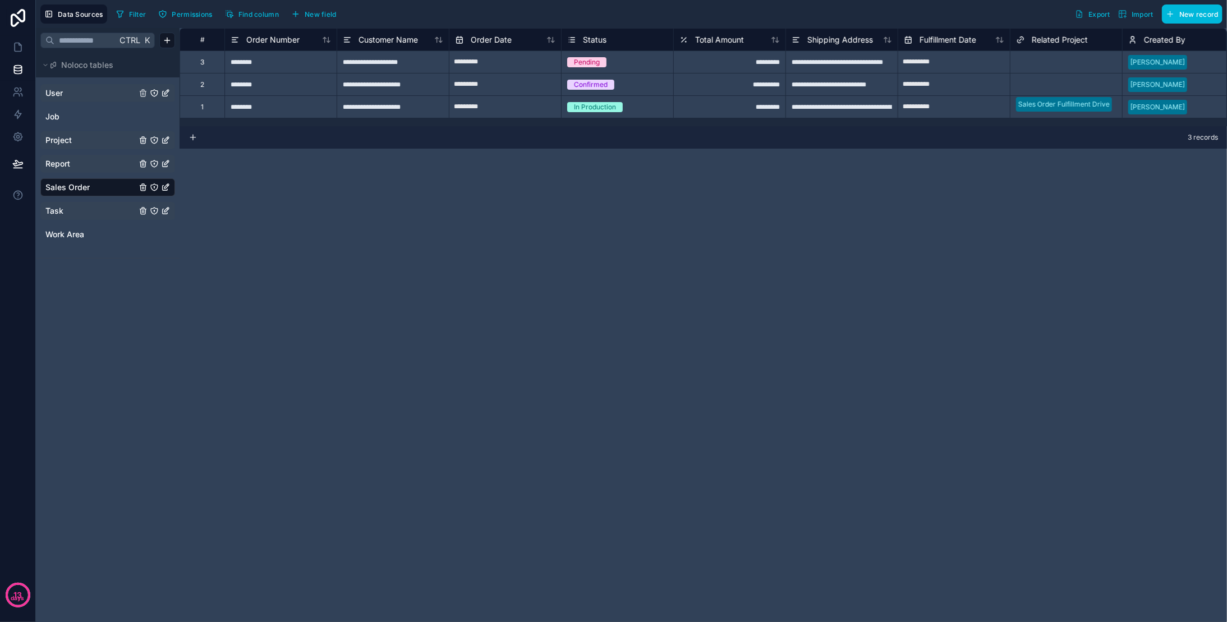
click at [73, 209] on link "Task" at bounding box center [90, 210] width 91 height 11
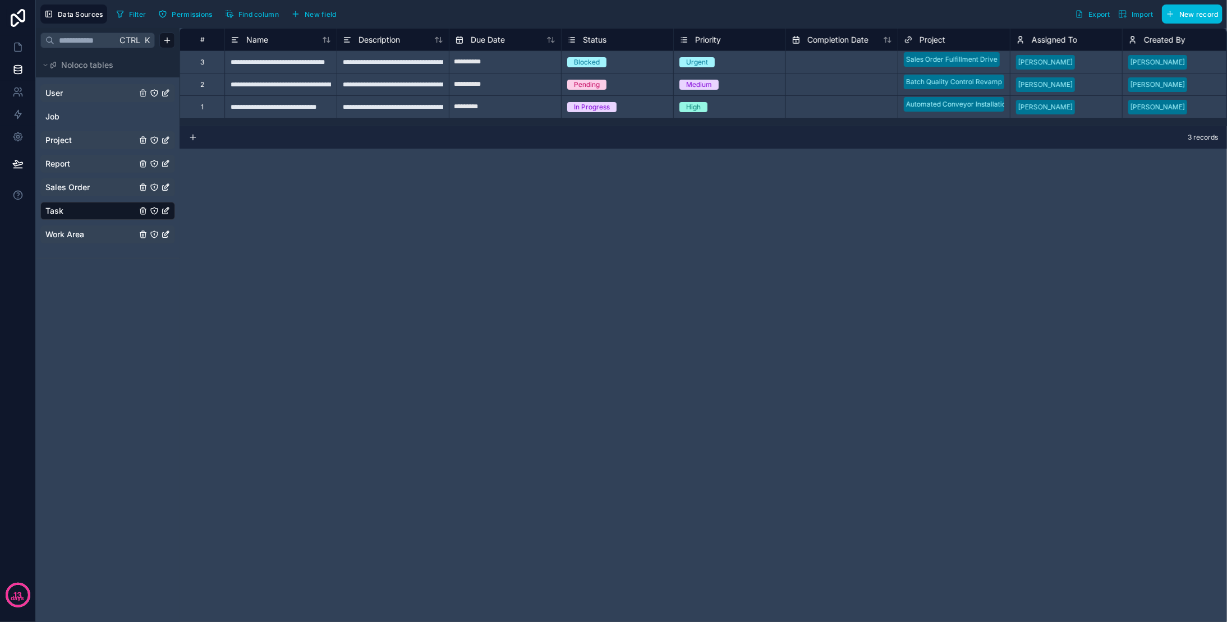
click at [73, 235] on span "Work Area" at bounding box center [64, 234] width 39 height 11
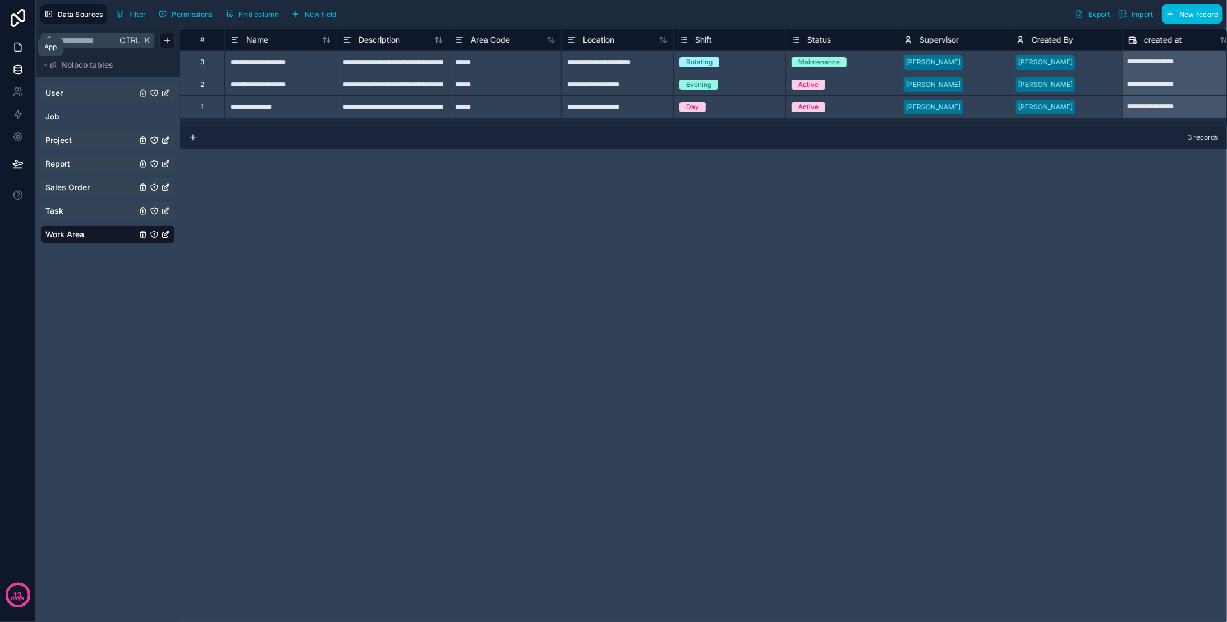
click at [21, 50] on icon at bounding box center [17, 47] width 11 height 11
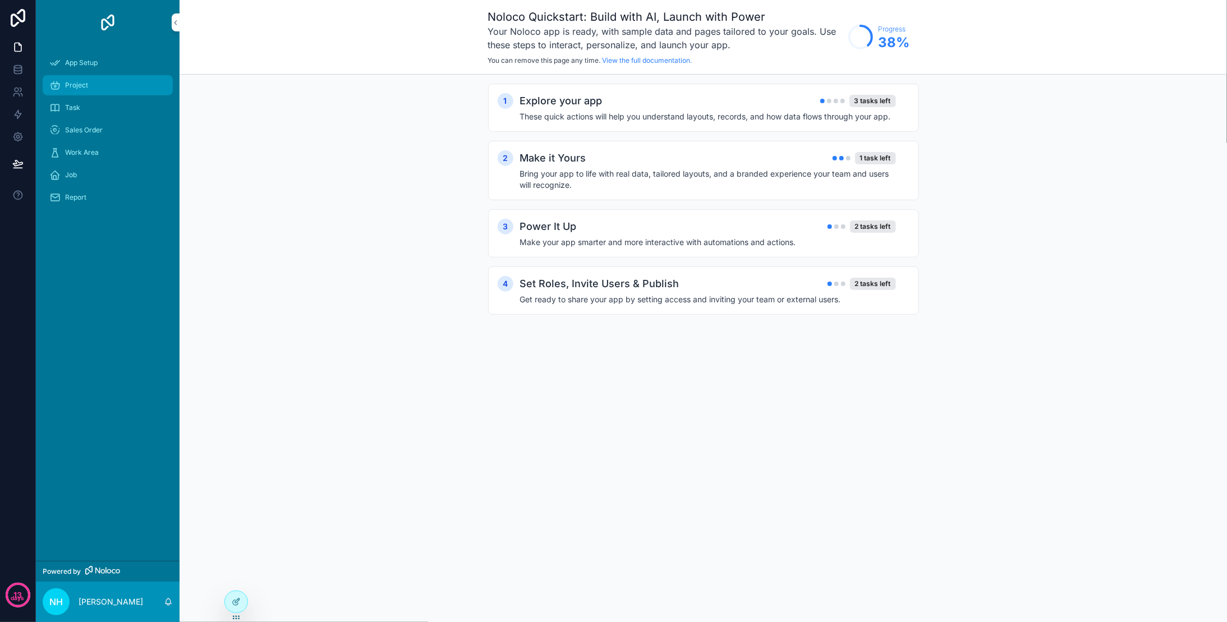
click at [84, 83] on span "Project" at bounding box center [76, 85] width 23 height 9
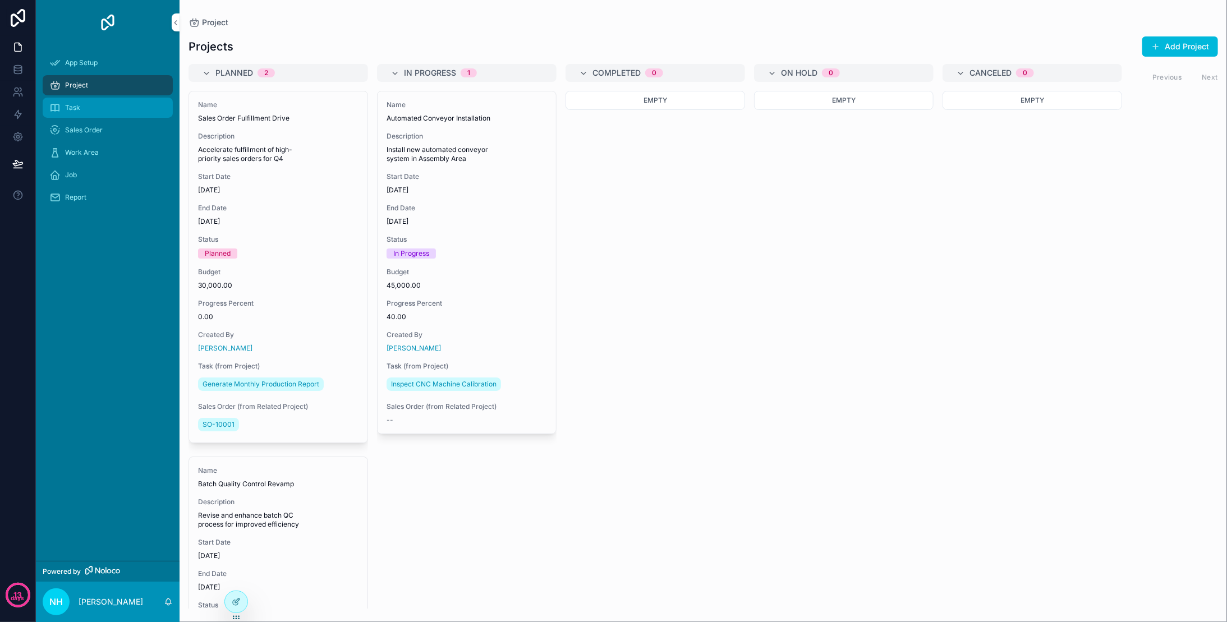
click at [84, 113] on div "Task" at bounding box center [107, 108] width 117 height 18
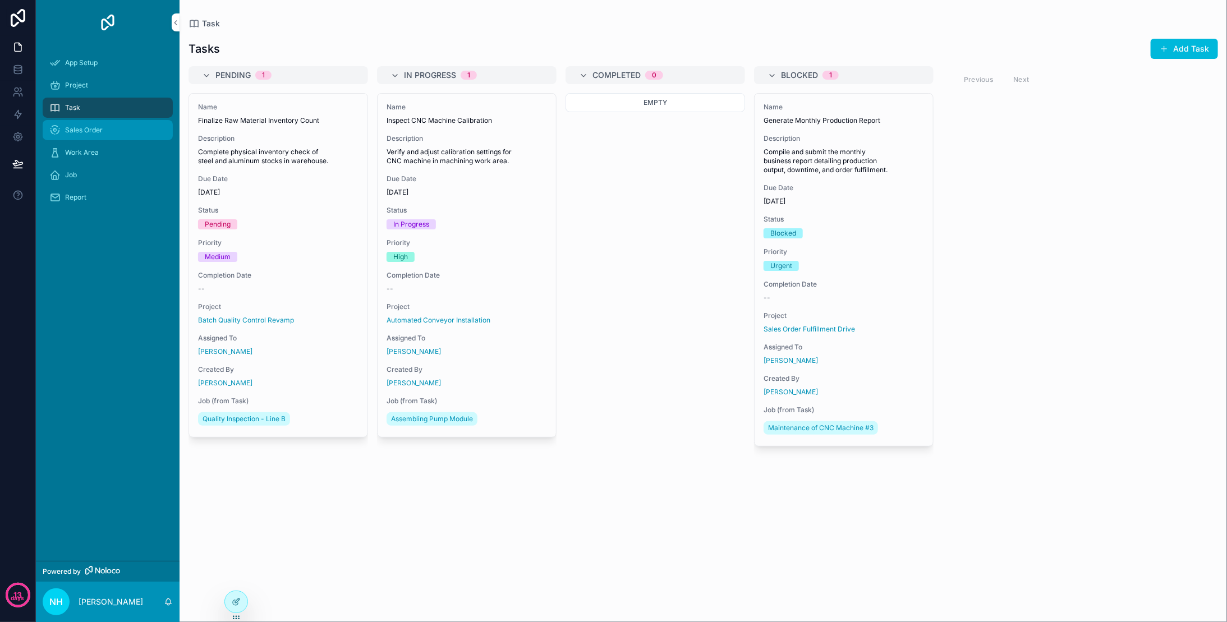
click at [85, 131] on span "Sales Order" at bounding box center [84, 130] width 38 height 9
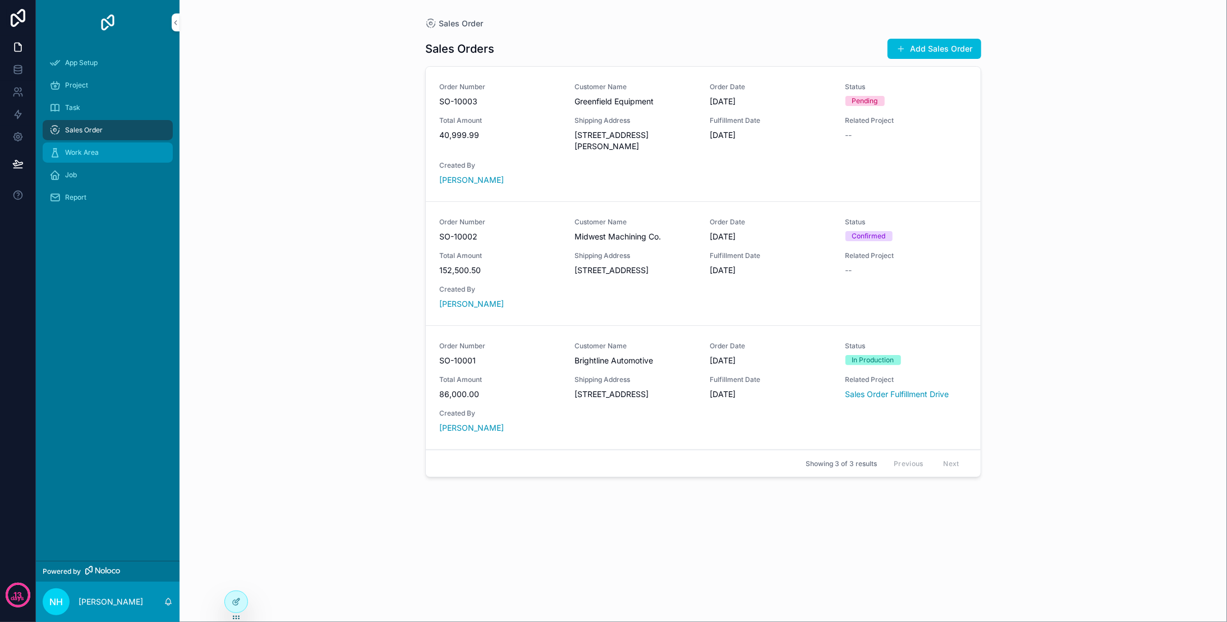
click at [85, 152] on span "Work Area" at bounding box center [82, 152] width 34 height 9
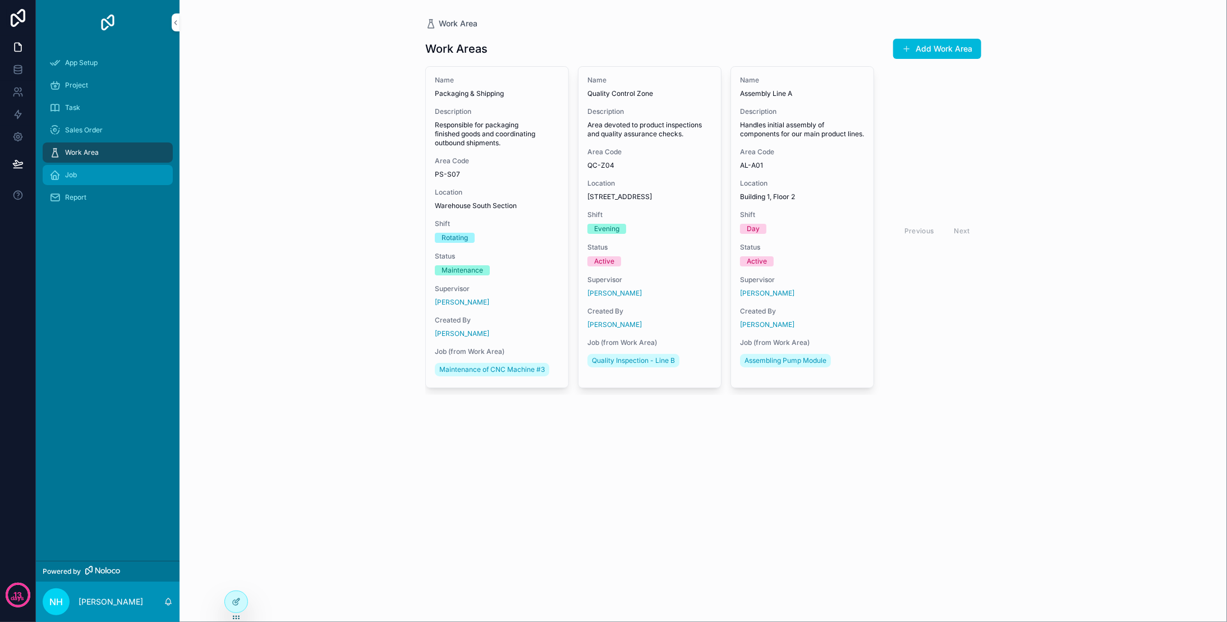
click at [82, 172] on div "Job" at bounding box center [107, 175] width 117 height 18
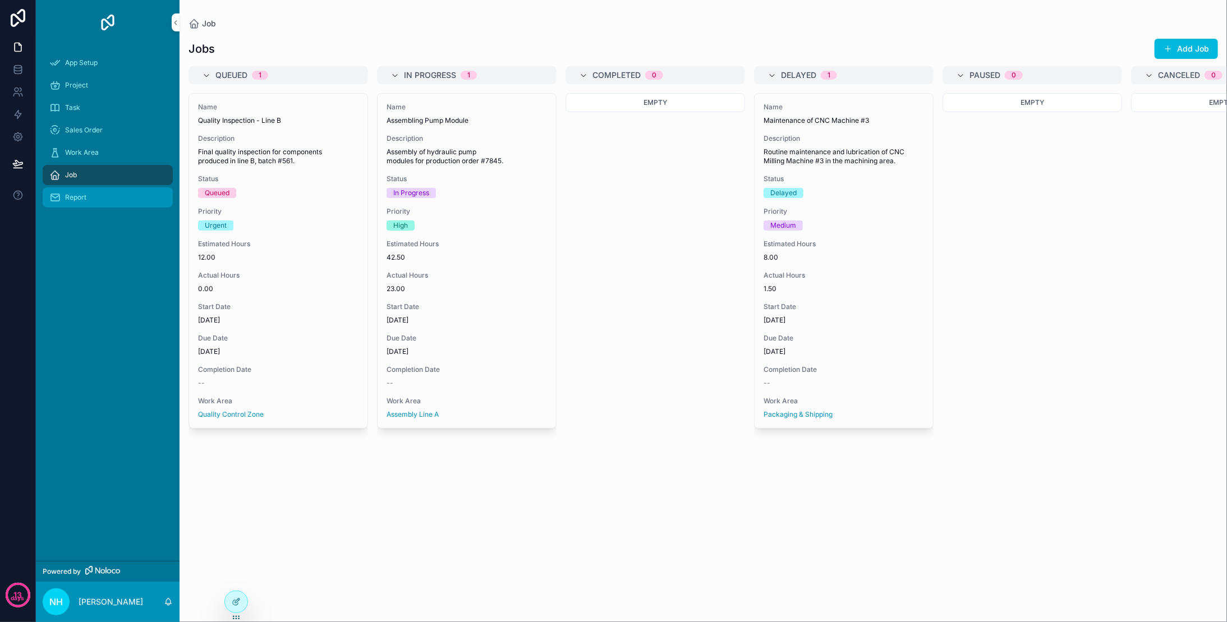
click at [82, 196] on span "Report" at bounding box center [75, 197] width 21 height 9
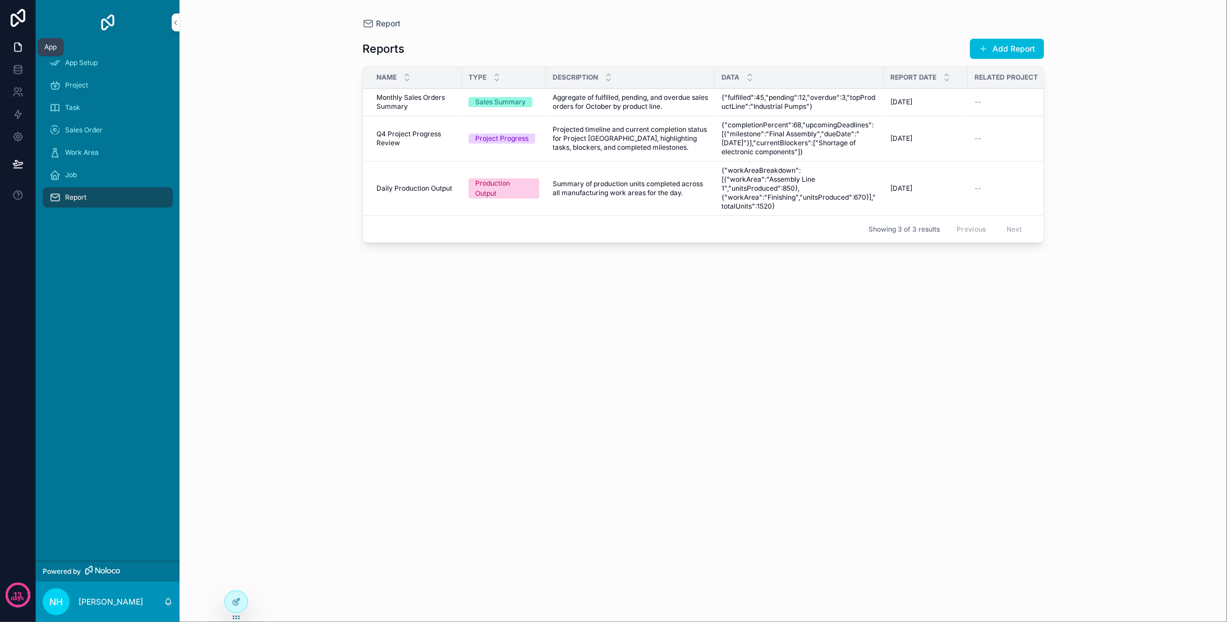
click at [19, 49] on icon at bounding box center [17, 47] width 11 height 11
click at [86, 65] on span "App Setup" at bounding box center [81, 62] width 33 height 9
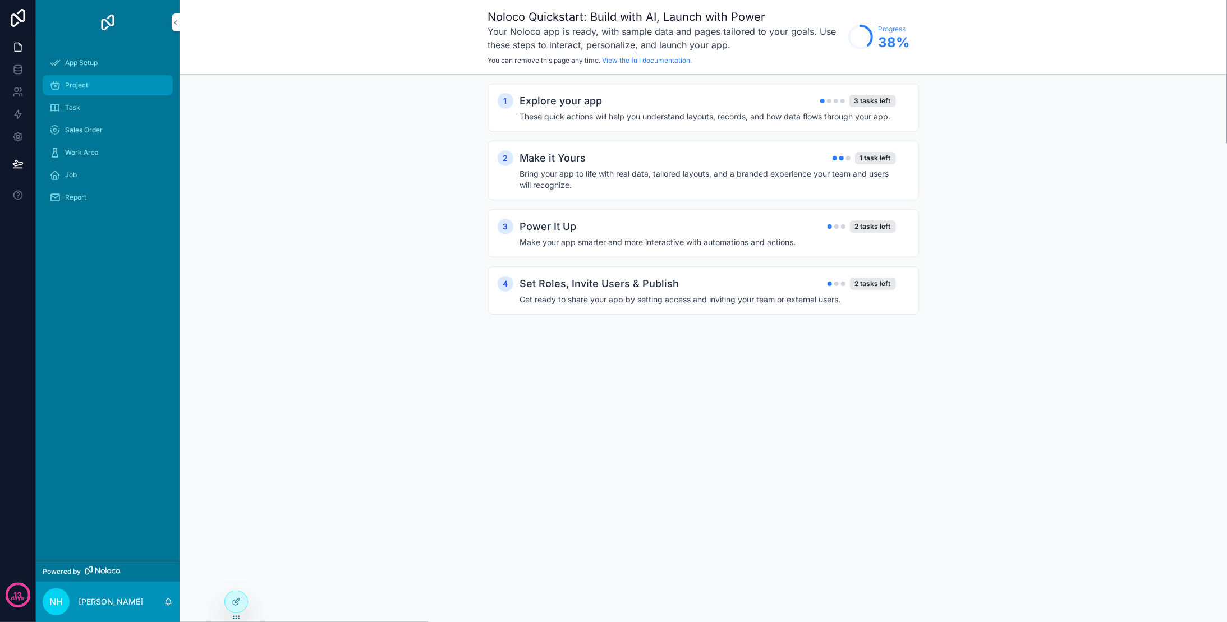
click at [115, 80] on div "Project" at bounding box center [107, 85] width 117 height 18
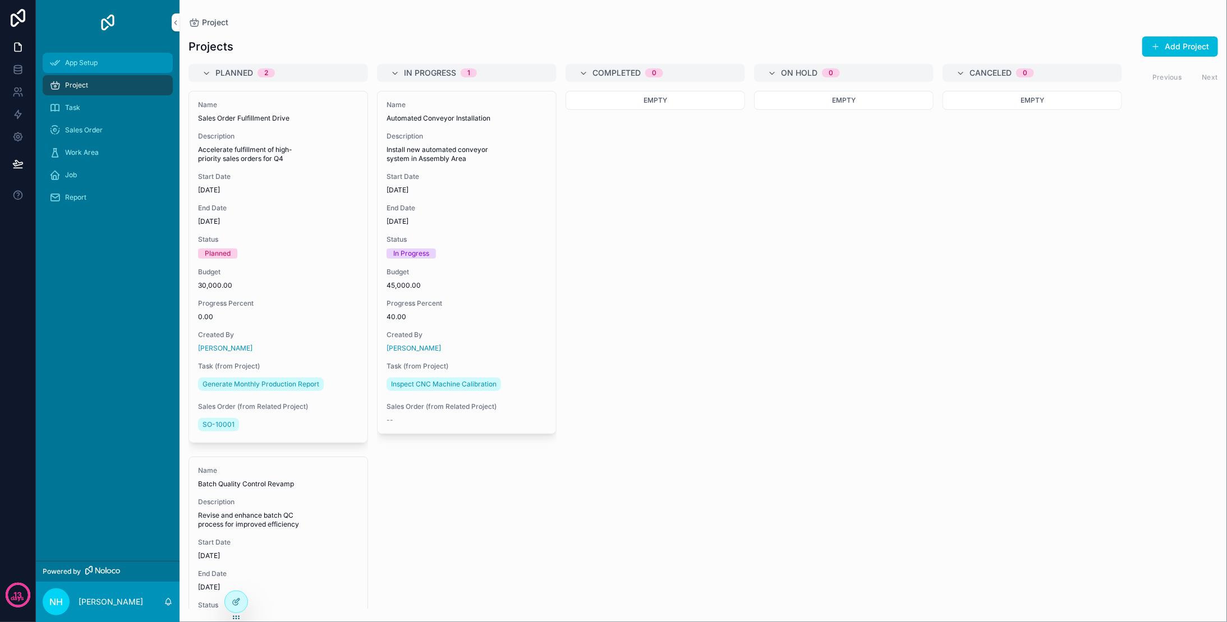
click at [105, 60] on div "App Setup" at bounding box center [107, 63] width 117 height 18
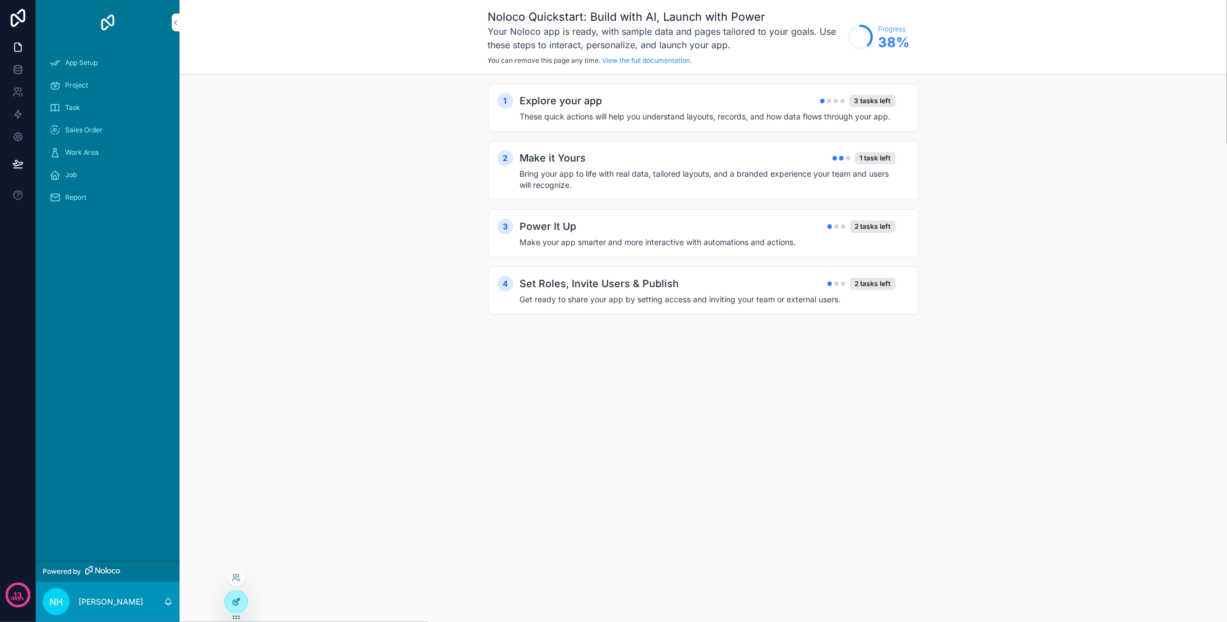
click at [229, 599] on div at bounding box center [236, 601] width 22 height 21
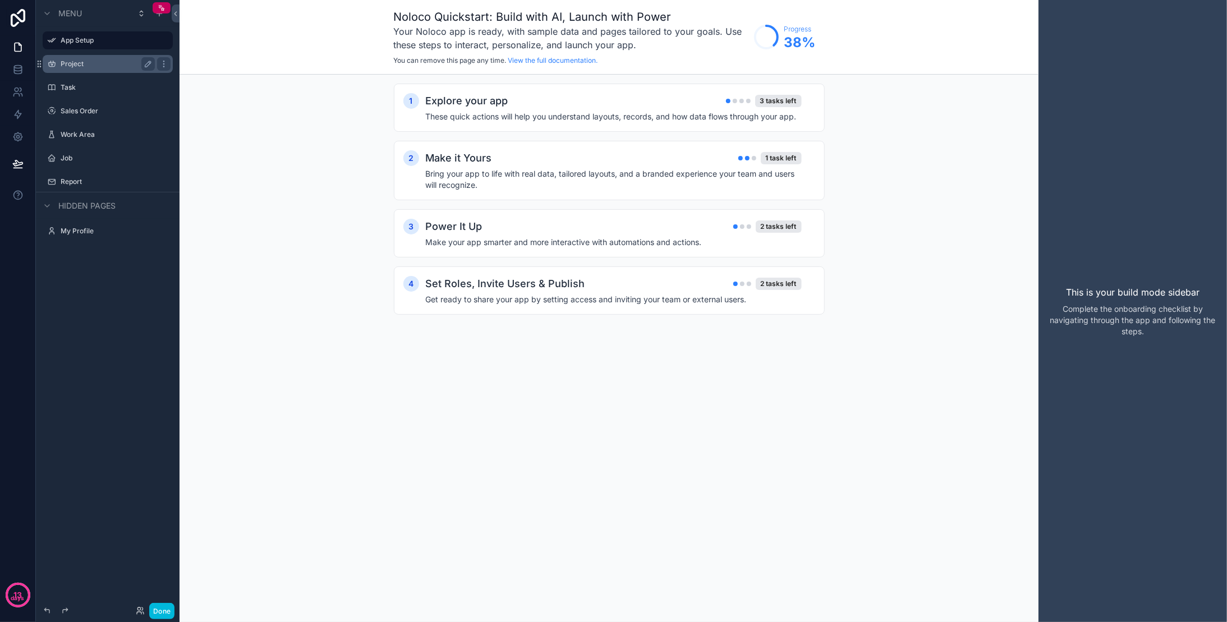
click at [68, 61] on label "Project" at bounding box center [106, 63] width 90 height 9
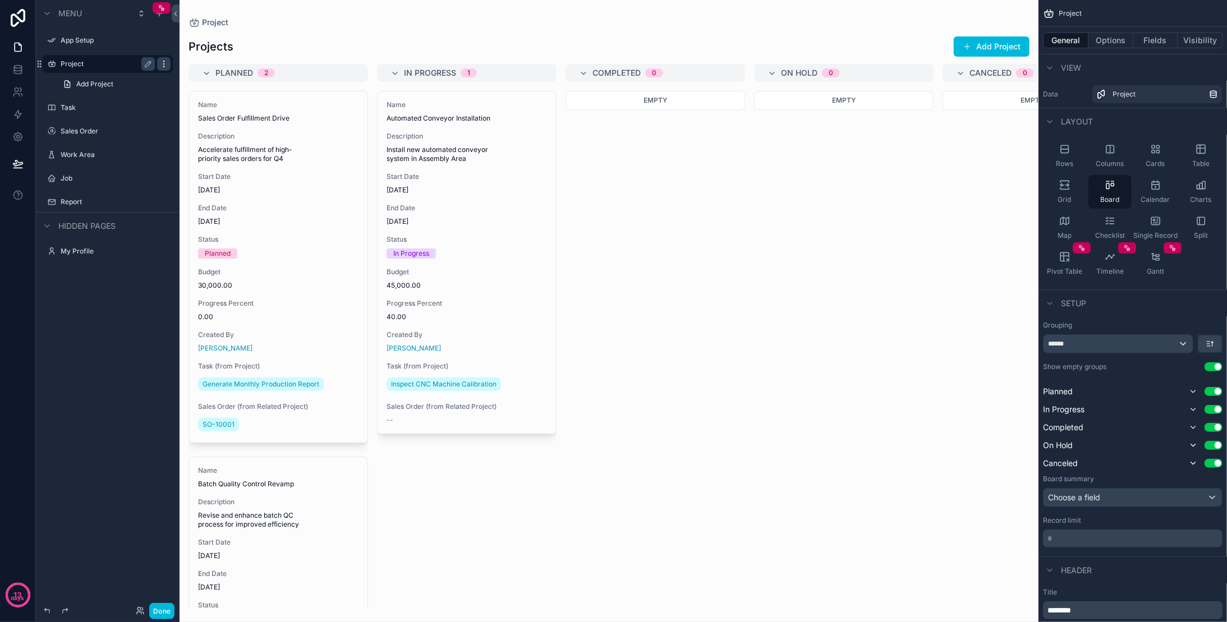
click at [164, 62] on icon "scrollable content" at bounding box center [163, 61] width 1 height 1
click at [375, 33] on div "scrollable content" at bounding box center [609, 311] width 859 height 622
click at [309, 72] on div "Planned 2" at bounding box center [284, 73] width 139 height 18
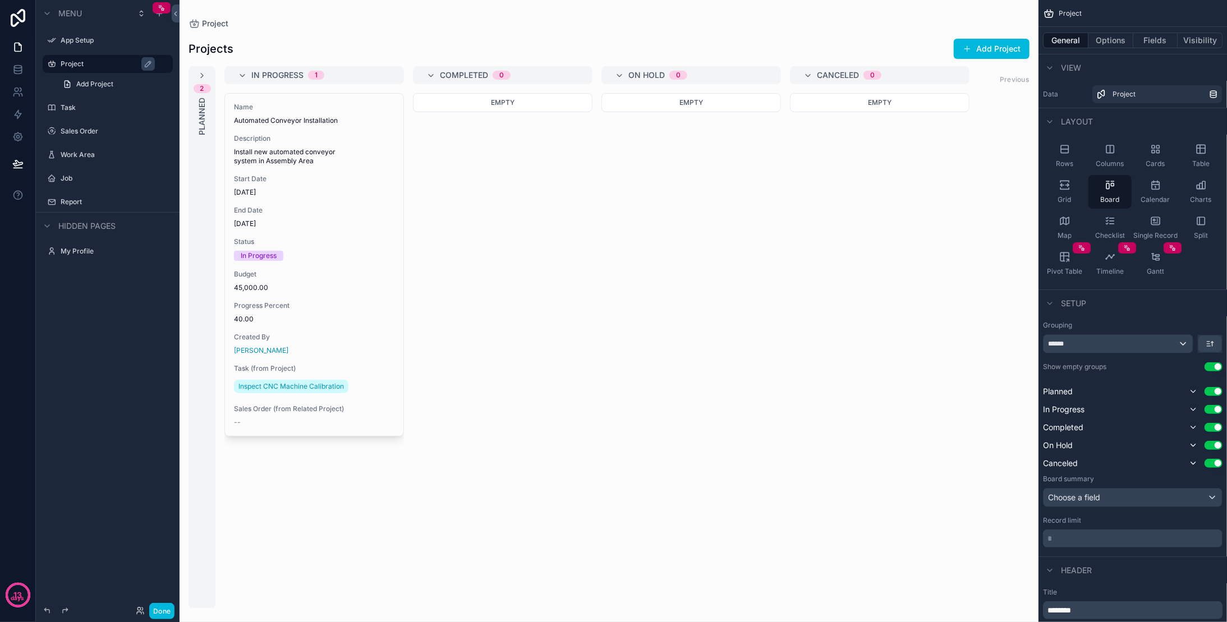
click at [309, 72] on span "1" at bounding box center [316, 75] width 16 height 9
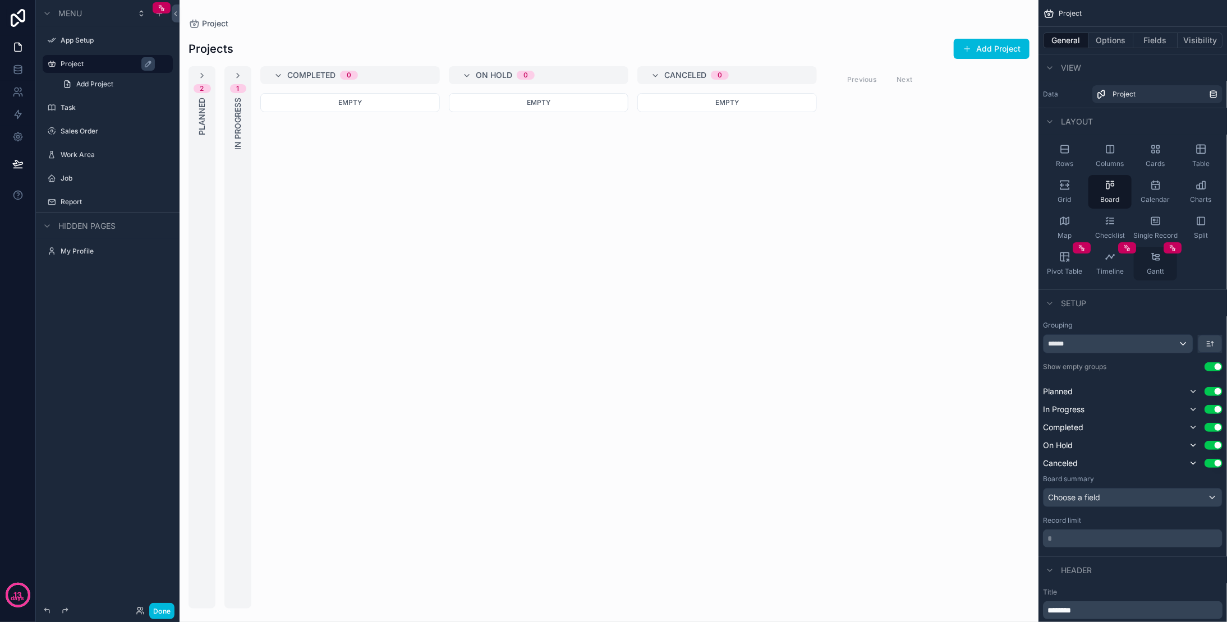
click at [1152, 262] on icon "scrollable content" at bounding box center [1155, 256] width 11 height 11
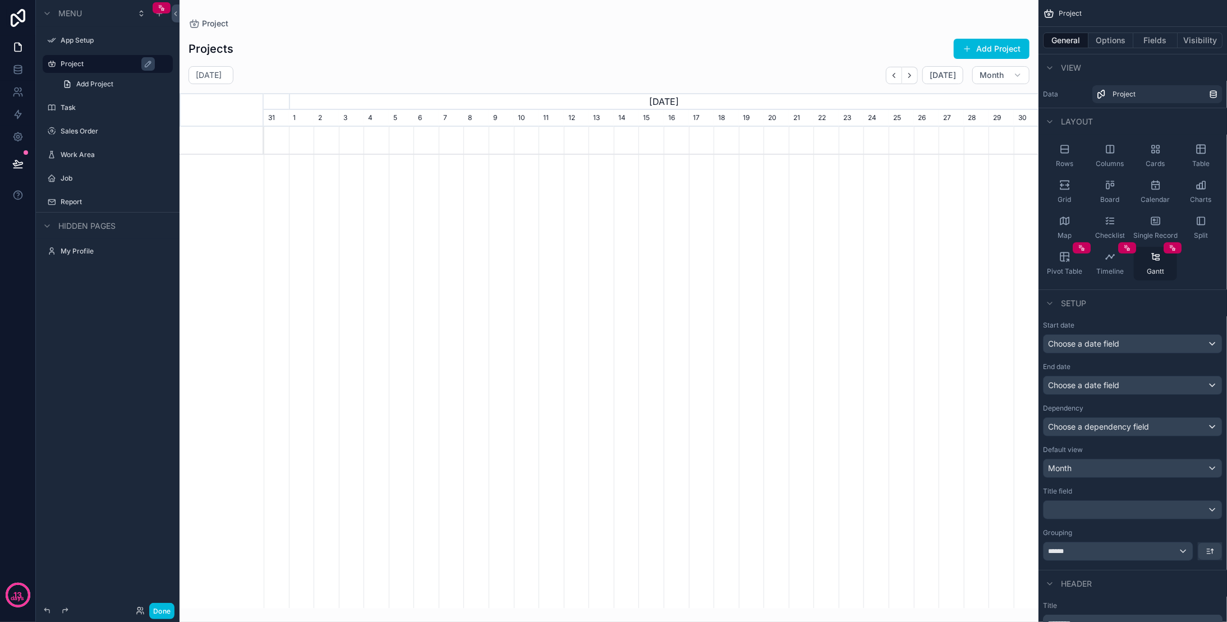
scroll to position [0, 775]
click at [1117, 264] on div "Timeline" at bounding box center [1109, 264] width 43 height 34
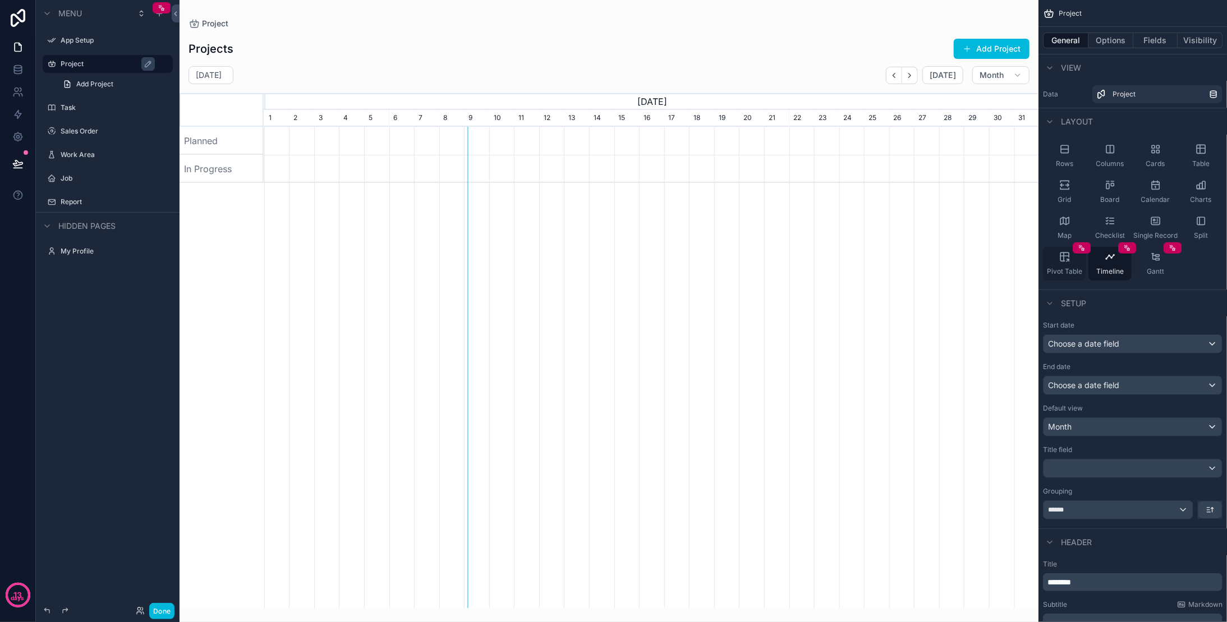
click at [1069, 264] on div "Pivot Table" at bounding box center [1064, 264] width 43 height 34
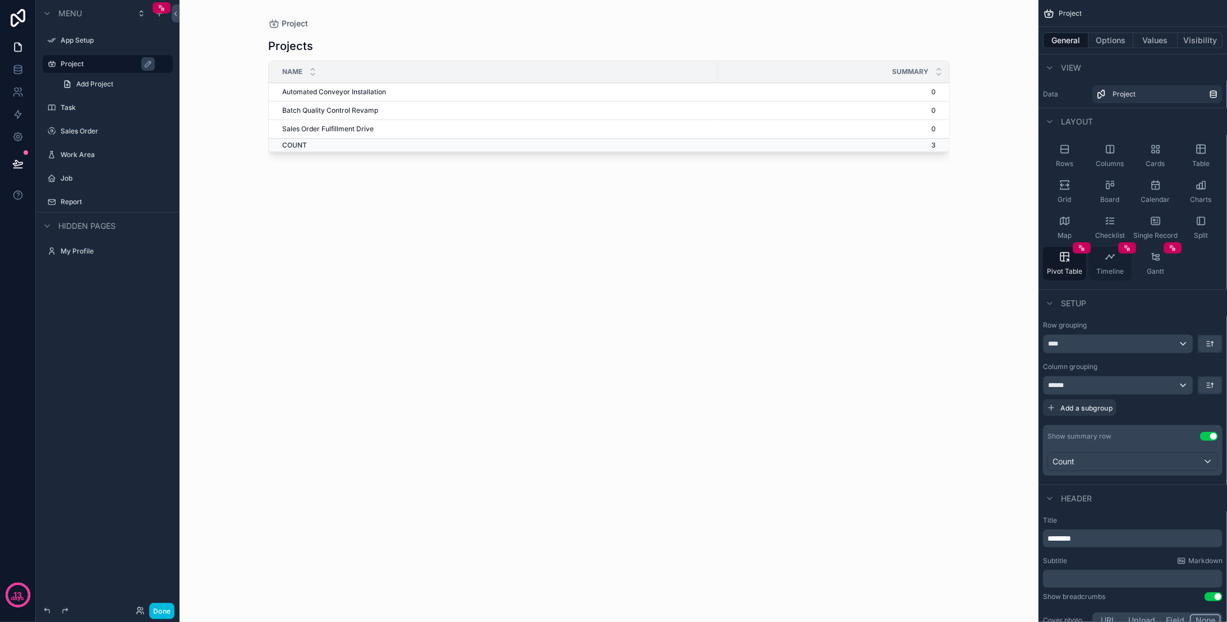
click at [1118, 262] on div "Timeline" at bounding box center [1109, 264] width 43 height 34
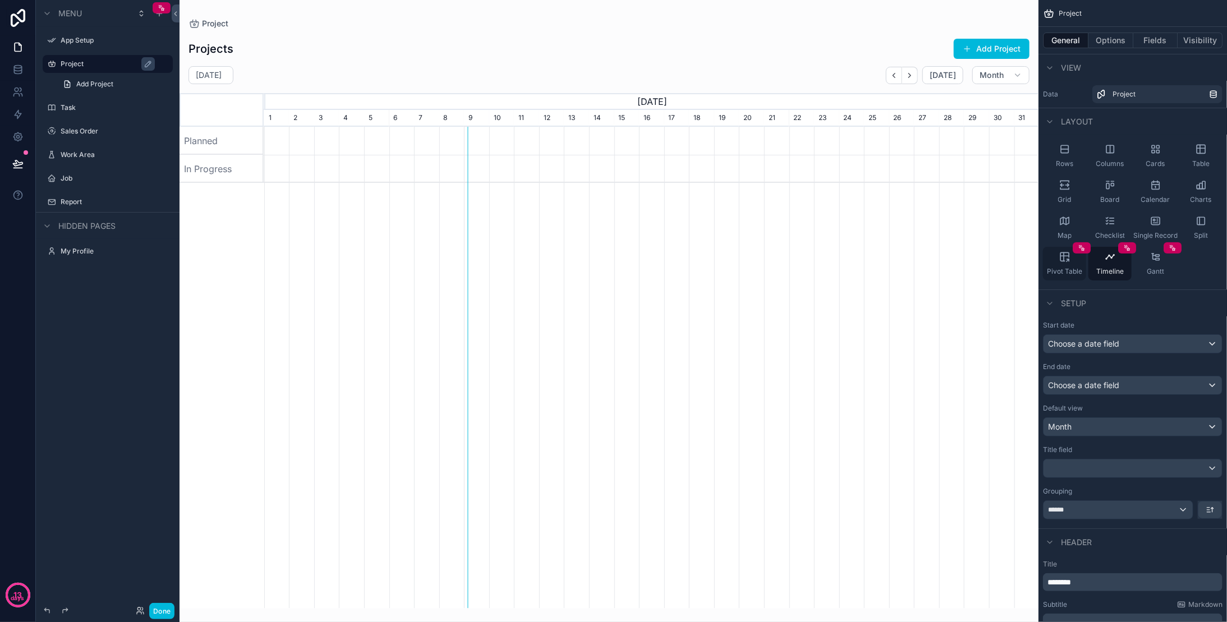
click at [1066, 260] on icon "scrollable content" at bounding box center [1064, 256] width 11 height 11
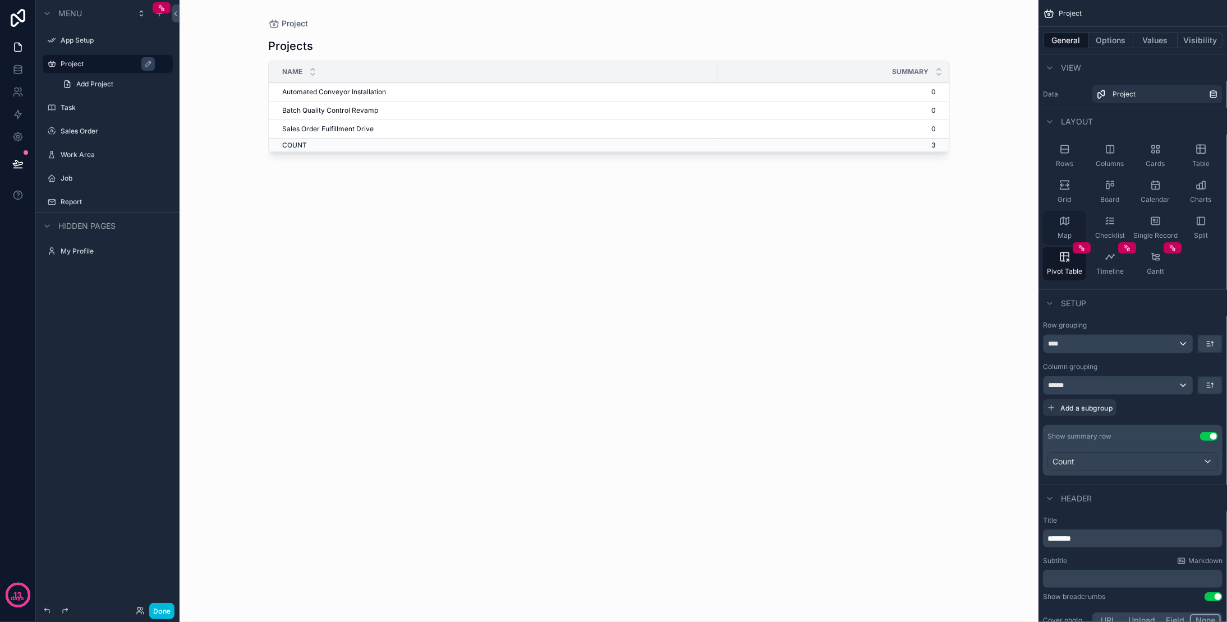
click at [1062, 212] on div "Map" at bounding box center [1064, 228] width 43 height 34
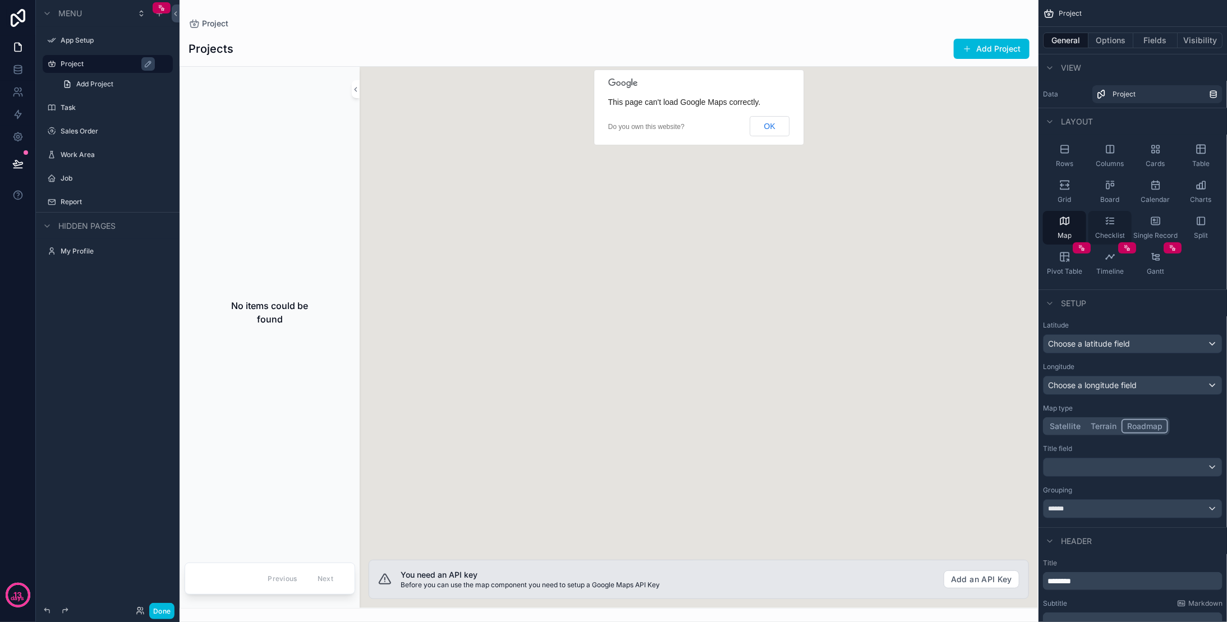
click at [1117, 226] on div "Checklist" at bounding box center [1109, 228] width 43 height 34
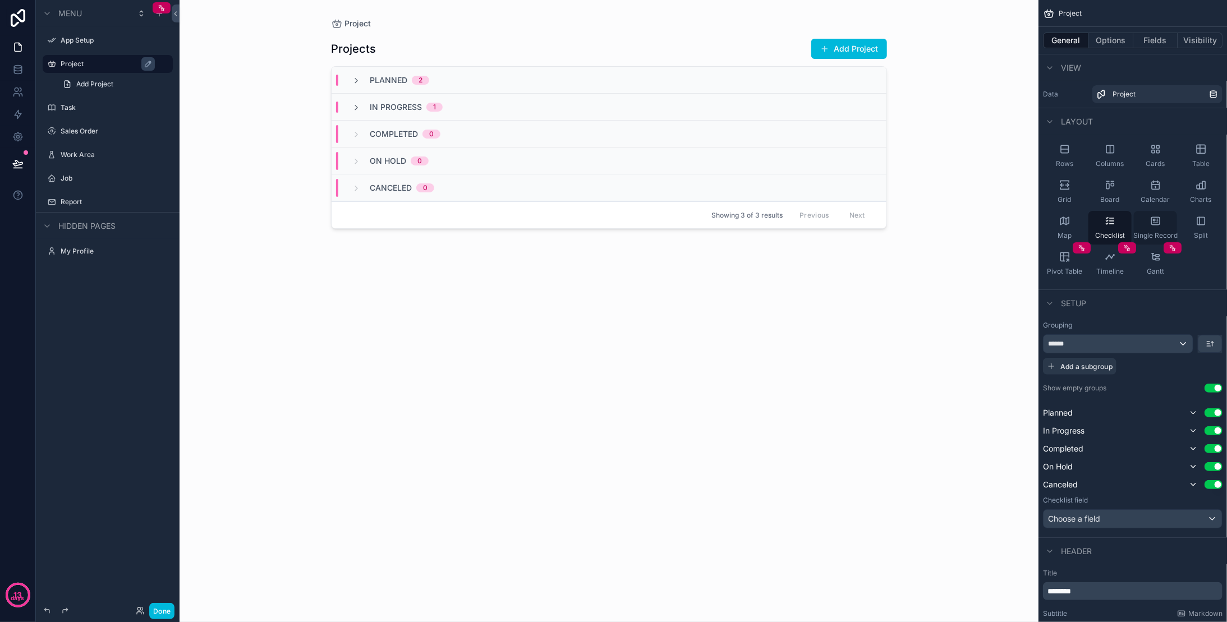
click at [1143, 222] on div "Single Record" at bounding box center [1155, 228] width 43 height 34
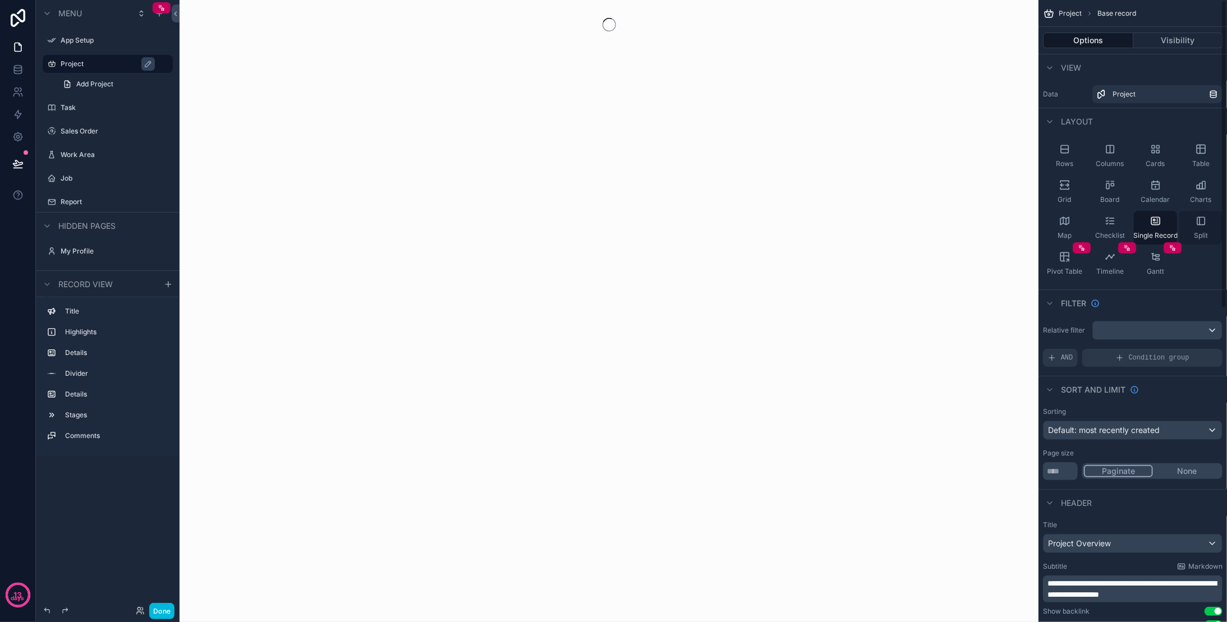
click at [1195, 218] on div "Split" at bounding box center [1200, 228] width 43 height 34
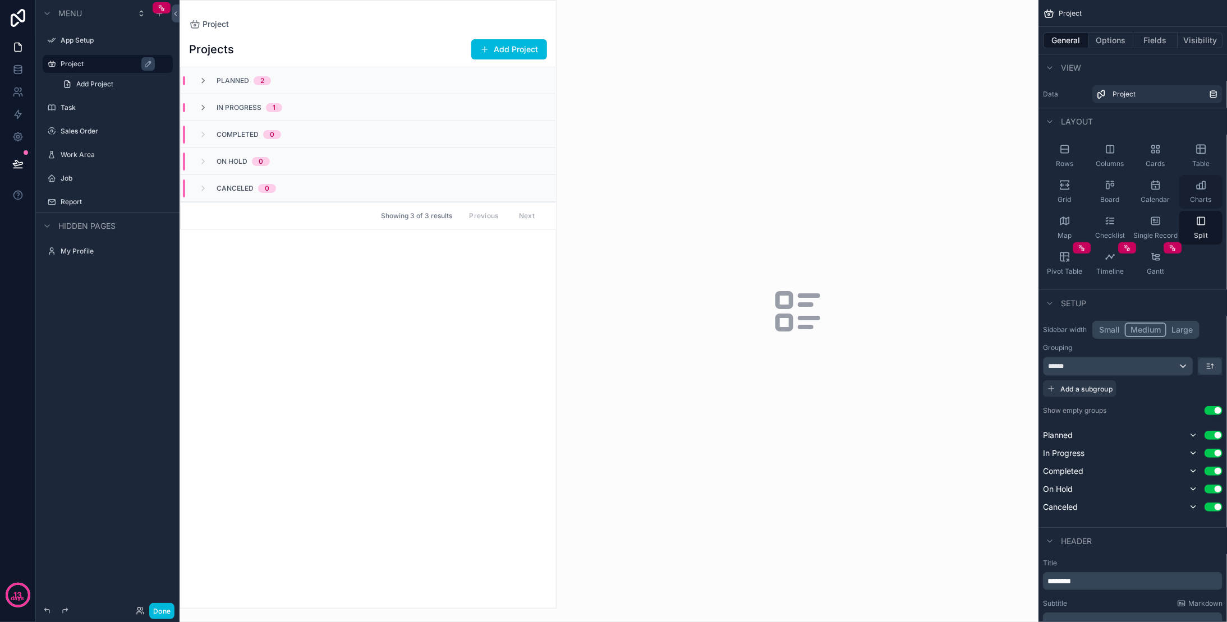
click at [1201, 185] on icon "scrollable content" at bounding box center [1201, 185] width 11 height 11
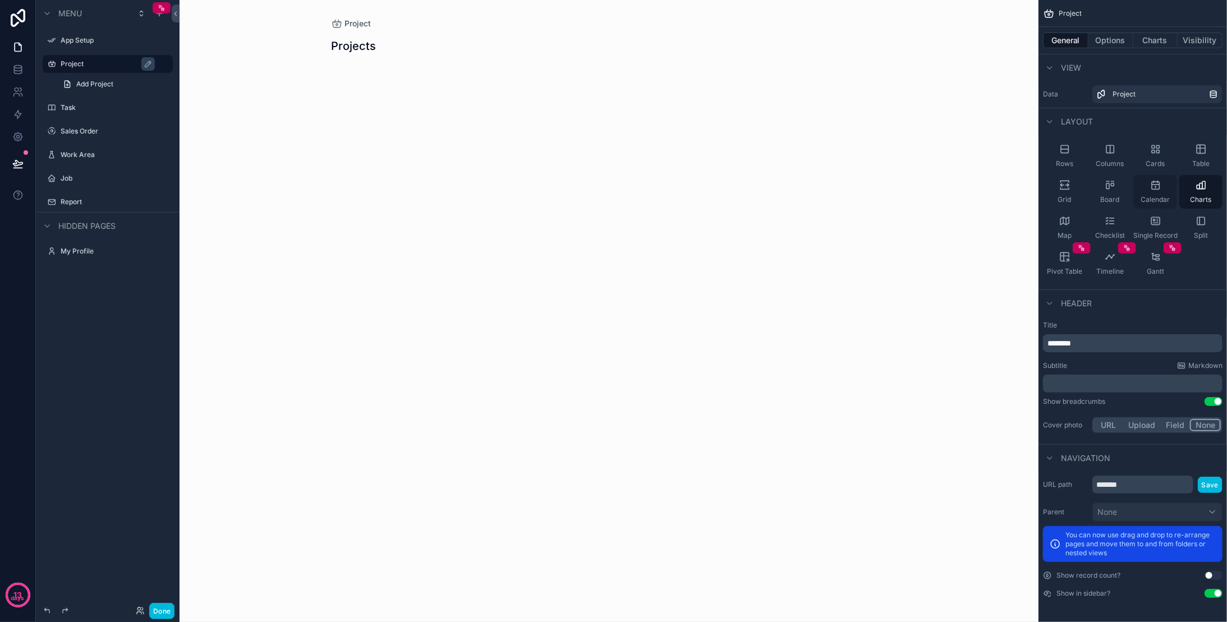
click at [1160, 187] on icon "scrollable content" at bounding box center [1155, 185] width 11 height 11
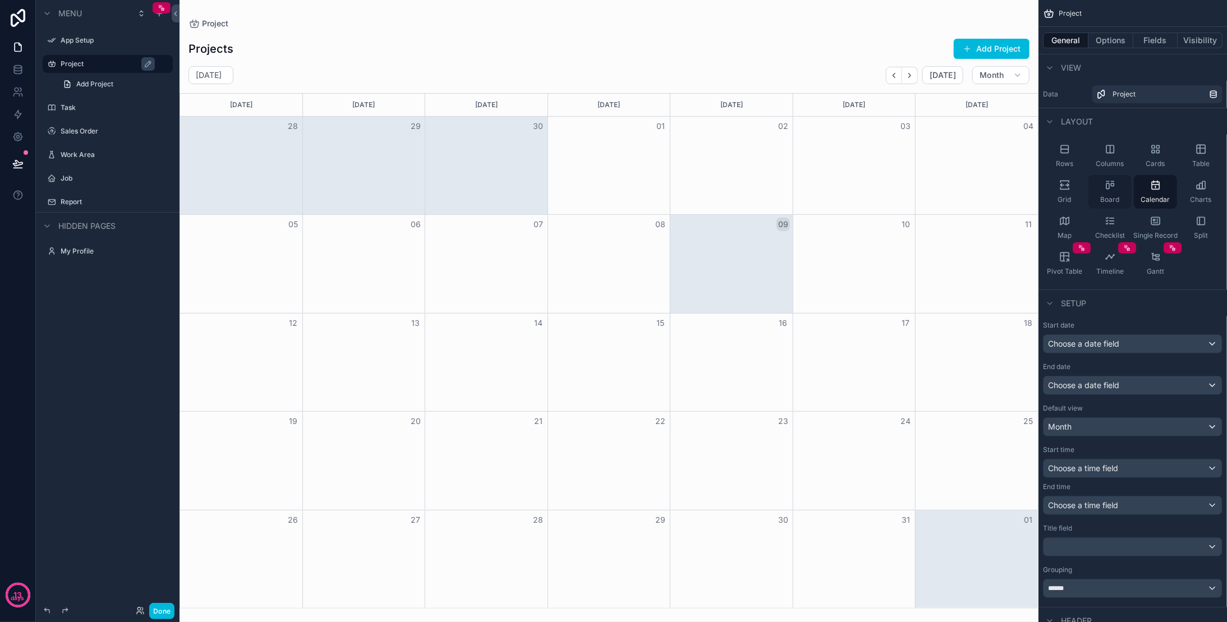
click at [1120, 187] on div "Board" at bounding box center [1109, 192] width 43 height 34
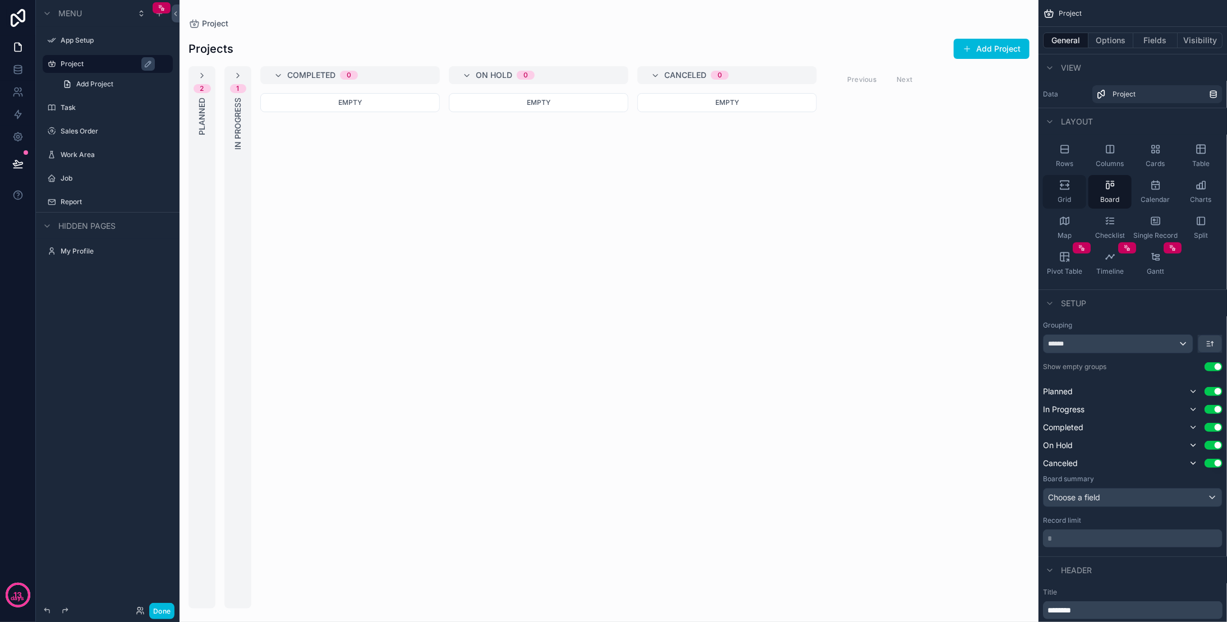
click at [1065, 189] on icon "scrollable content" at bounding box center [1064, 189] width 8 height 2
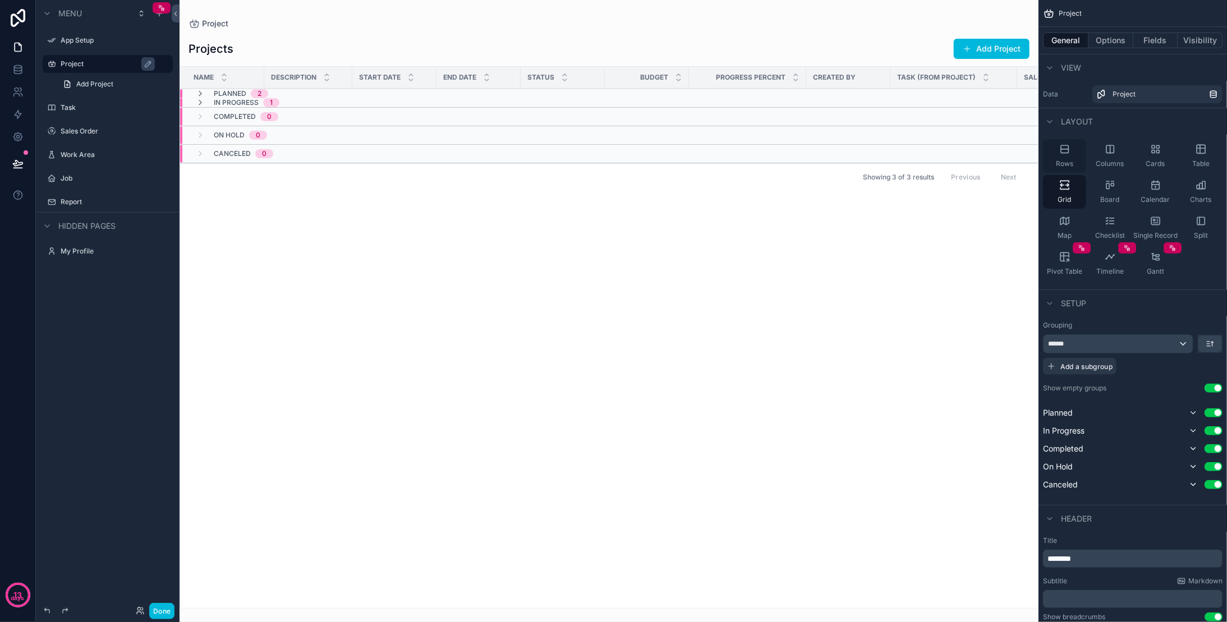
click at [1067, 142] on div "Rows" at bounding box center [1064, 156] width 43 height 34
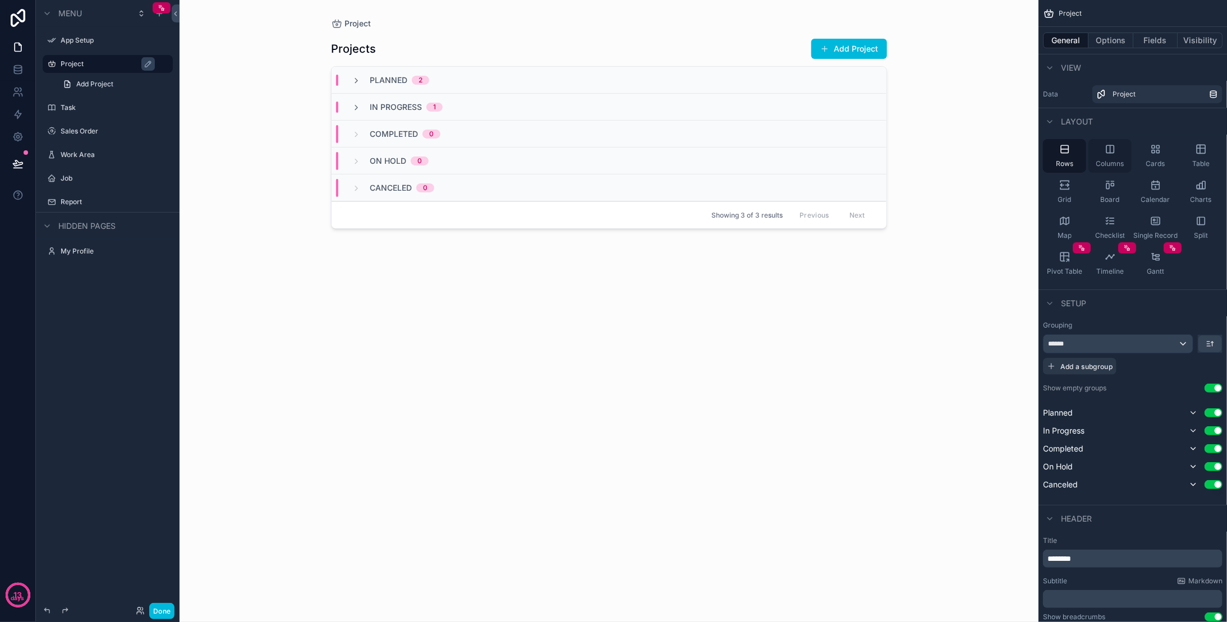
click at [1118, 155] on div "Columns" at bounding box center [1109, 156] width 43 height 34
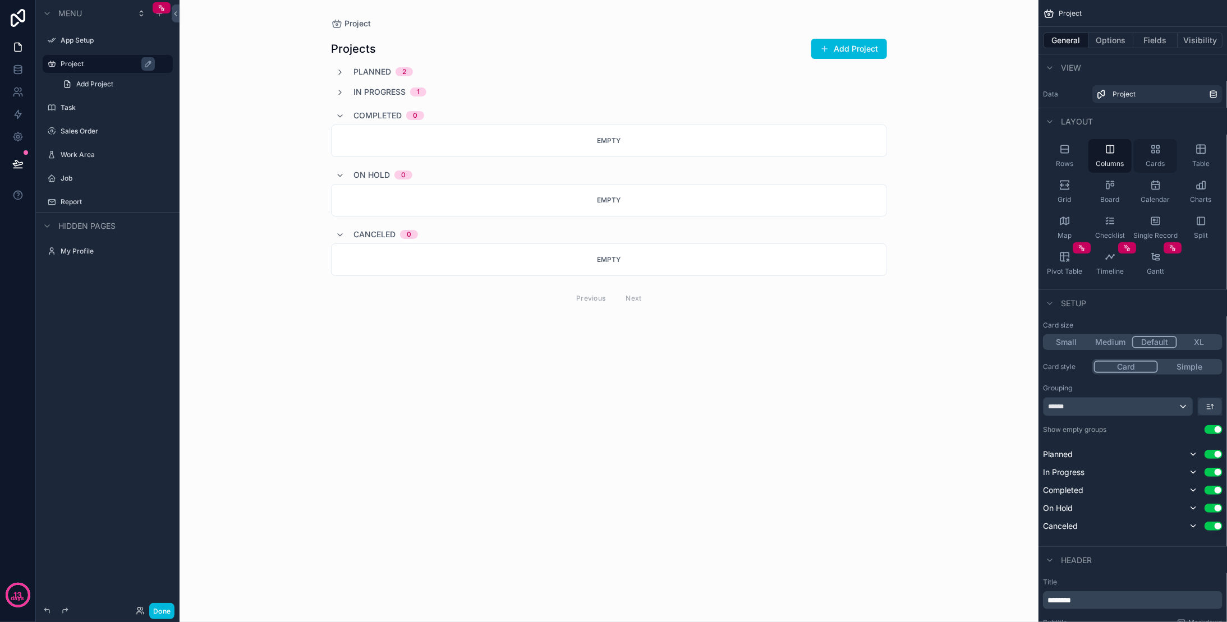
click at [1153, 155] on div "Cards" at bounding box center [1155, 156] width 43 height 34
click at [1202, 153] on icon "scrollable content" at bounding box center [1201, 149] width 8 height 8
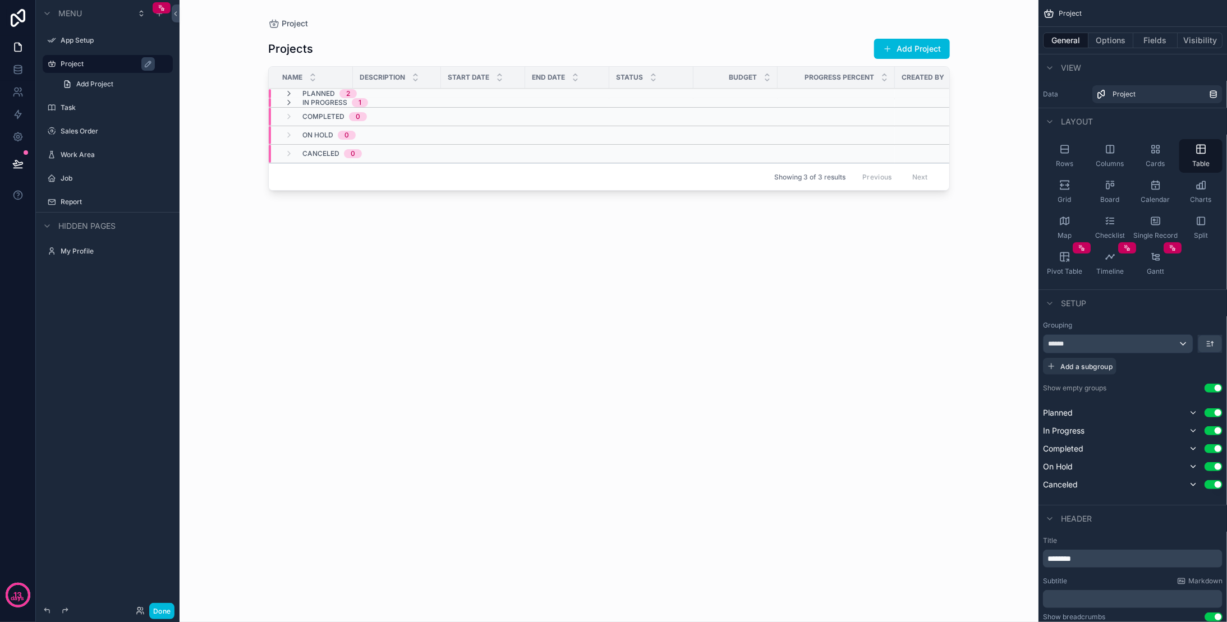
click at [1179, 153] on div "Rows Columns Cards Table Grid Board Calendar Charts Map Checklist Single Record…" at bounding box center [1133, 210] width 189 height 150
click at [1152, 153] on icon "scrollable content" at bounding box center [1153, 151] width 3 height 3
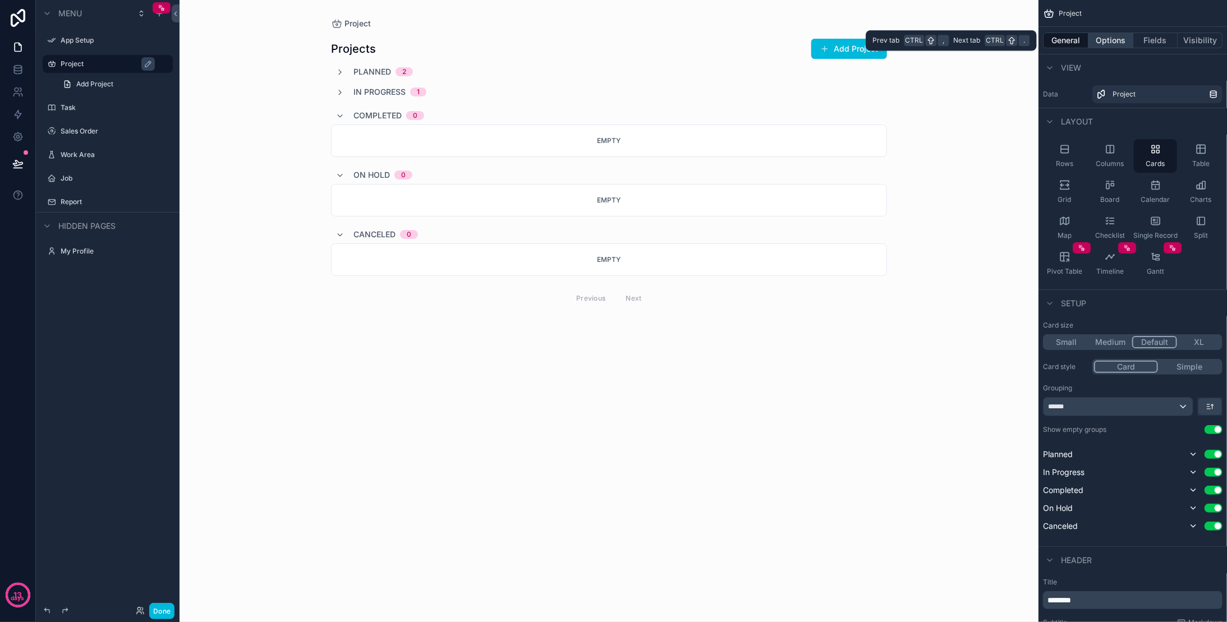
click at [1107, 39] on button "Options" at bounding box center [1110, 41] width 45 height 16
